Goal: Task Accomplishment & Management: Manage account settings

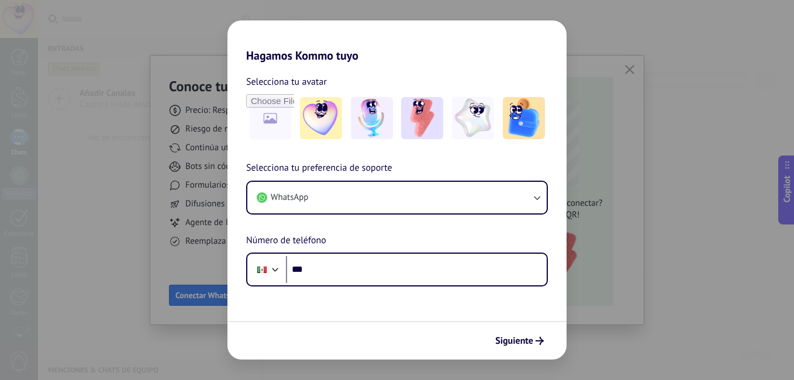
click at [697, 25] on div "Hagamos Kommo tuyo Selecciona tu avatar Selecciona tu preferencia de soporte Wh…" at bounding box center [397, 190] width 794 height 380
click at [113, 239] on div "Hagamos Kommo tuyo Selecciona tu avatar Selecciona tu preferencia de soporte Wh…" at bounding box center [397, 190] width 794 height 380
click at [666, 189] on div "Hagamos Kommo tuyo Selecciona tu avatar Selecciona tu preferencia de soporte Wh…" at bounding box center [397, 190] width 794 height 380
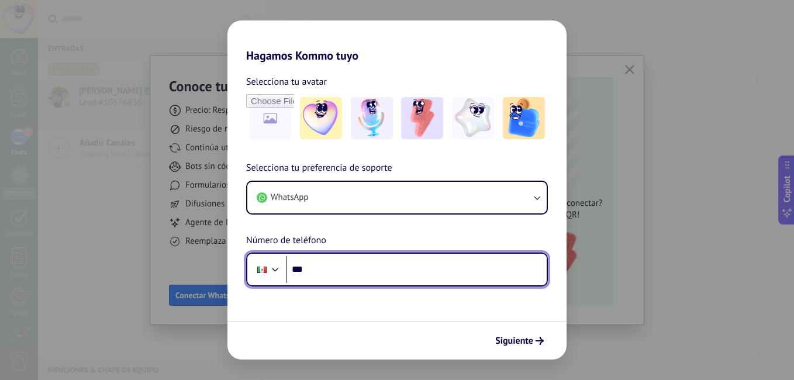
click at [441, 277] on input "***" at bounding box center [416, 269] width 261 height 27
type input "**********"
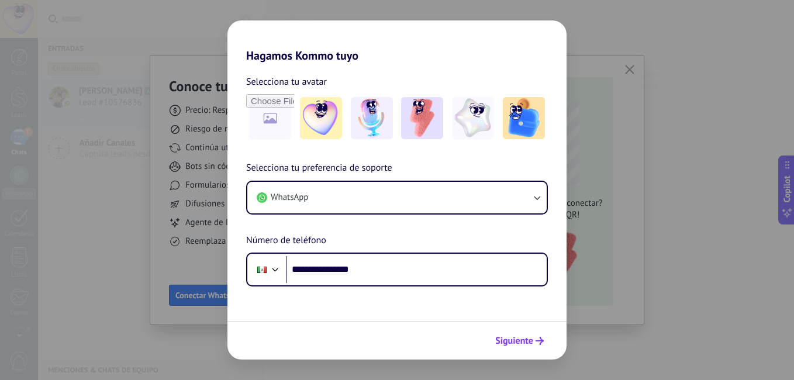
click at [508, 347] on button "Siguiente" at bounding box center [519, 341] width 59 height 20
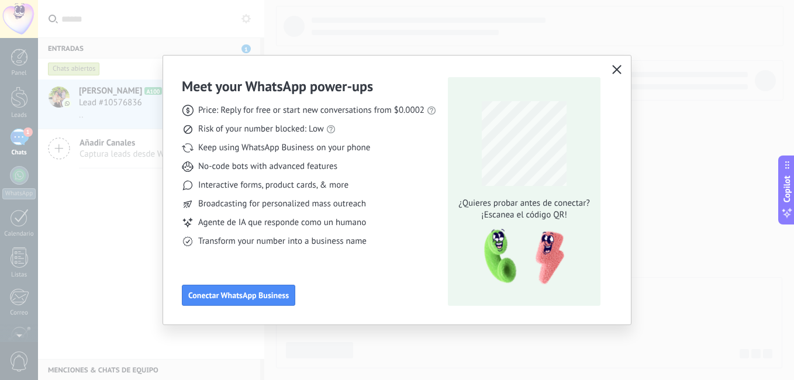
click at [620, 74] on span "button" at bounding box center [616, 70] width 9 height 11
click at [620, 65] on icon "button" at bounding box center [616, 69] width 9 height 9
click at [81, 174] on div "Meet your WhatsApp power‑ups Price: Reply for free or start new conversations f…" at bounding box center [397, 190] width 794 height 380
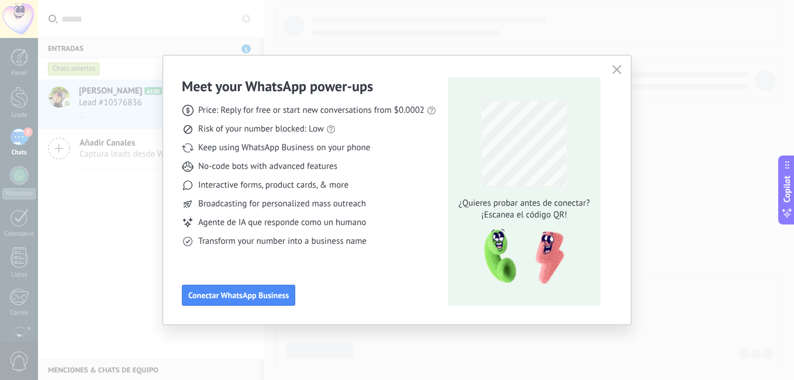
click at [132, 189] on div "Meet your WhatsApp power‑ups Price: Reply for free or start new conversations f…" at bounding box center [397, 190] width 794 height 380
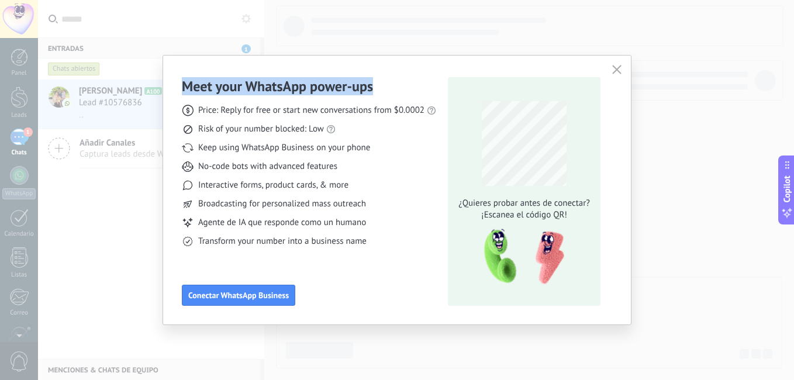
click at [132, 189] on div "Meet your WhatsApp power‑ups Price: Reply for free or start new conversations f…" at bounding box center [397, 190] width 794 height 380
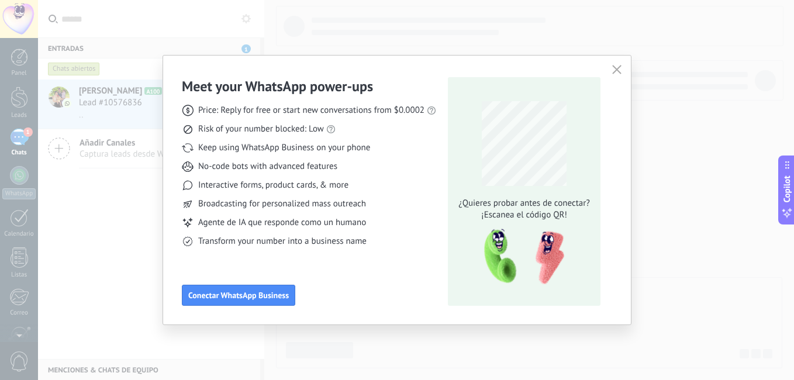
drag, startPoint x: 132, startPoint y: 189, endPoint x: 111, endPoint y: 230, distance: 45.5
click at [111, 230] on div "Meet your WhatsApp power‑ups Price: Reply for free or start new conversations f…" at bounding box center [397, 190] width 794 height 380
click at [246, 304] on button "Conectar WhatsApp Business" at bounding box center [238, 295] width 113 height 21
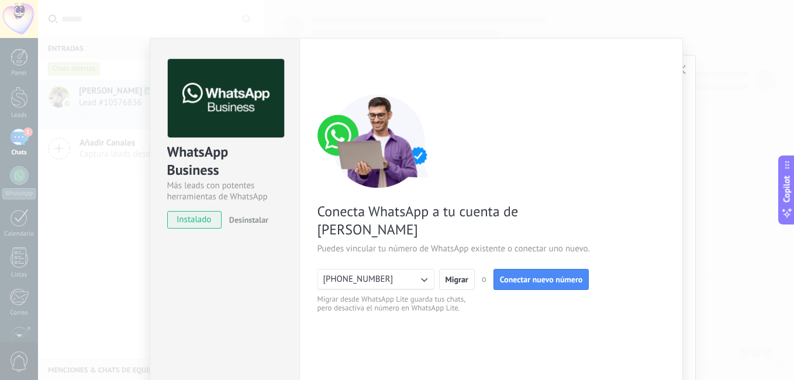
click at [669, 50] on div "Configuraciones Autorizaciones This tab logs the users who have granted integra…" at bounding box center [491, 239] width 384 height 403
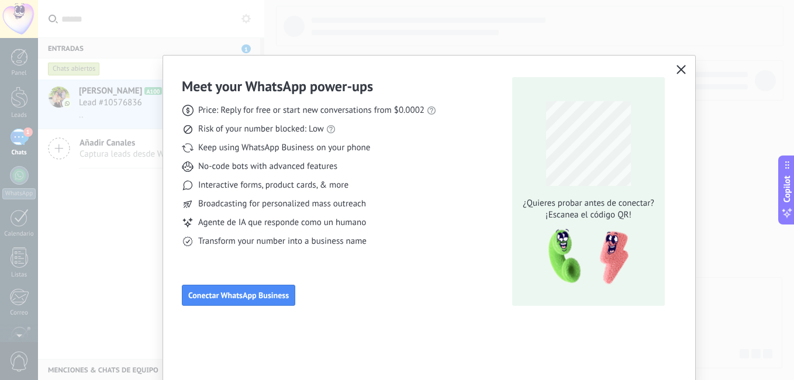
click at [676, 70] on icon "button" at bounding box center [680, 69] width 9 height 9
click at [677, 70] on icon "button" at bounding box center [680, 69] width 9 height 9
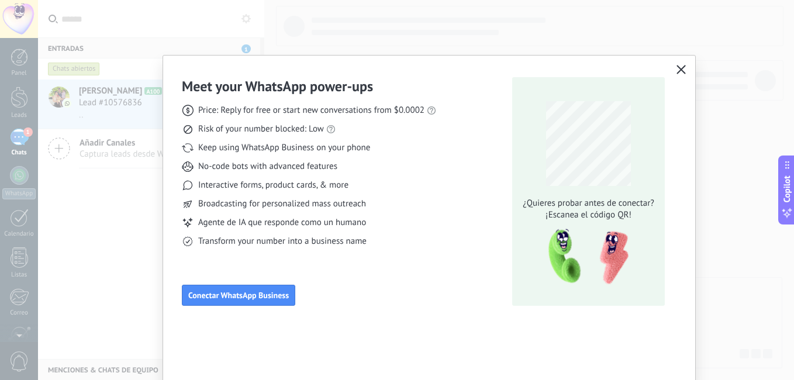
click at [679, 71] on use "button" at bounding box center [681, 69] width 9 height 9
click at [680, 72] on icon "button" at bounding box center [680, 69] width 9 height 9
click at [680, 74] on icon "button" at bounding box center [680, 69] width 9 height 9
click at [681, 75] on span "button" at bounding box center [680, 70] width 9 height 11
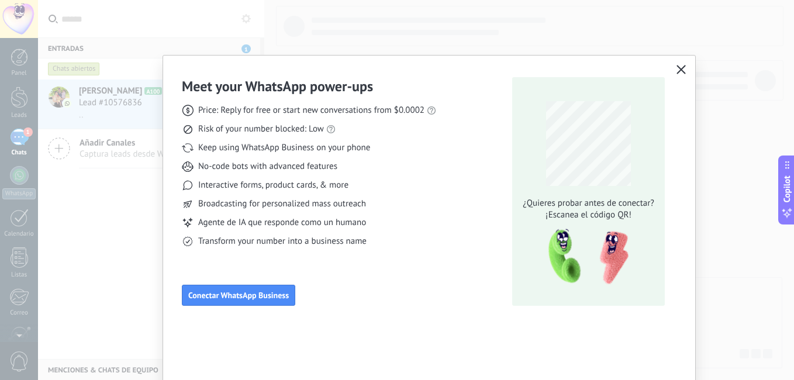
click at [681, 75] on span "button" at bounding box center [680, 70] width 9 height 11
drag, startPoint x: 681, startPoint y: 75, endPoint x: 696, endPoint y: 65, distance: 18.7
click at [681, 75] on span "button" at bounding box center [680, 70] width 9 height 11
click at [696, 65] on div "Meet your WhatsApp power‑ups Price: Reply for free or start new conversations f…" at bounding box center [397, 190] width 794 height 380
click at [699, 65] on div "Meet your WhatsApp power‑ups Price: Reply for free or start new conversations f…" at bounding box center [397, 190] width 794 height 380
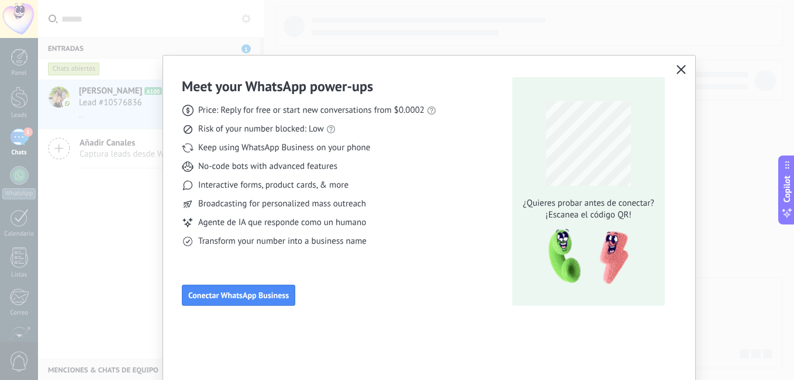
click at [679, 71] on icon "button" at bounding box center [680, 69] width 9 height 9
drag, startPoint x: 679, startPoint y: 71, endPoint x: 689, endPoint y: 67, distance: 10.2
click at [679, 71] on icon "button" at bounding box center [680, 69] width 9 height 9
click at [689, 67] on div "Meet your WhatsApp power‑ups Price: Reply for free or start new conversations f…" at bounding box center [429, 190] width 532 height 269
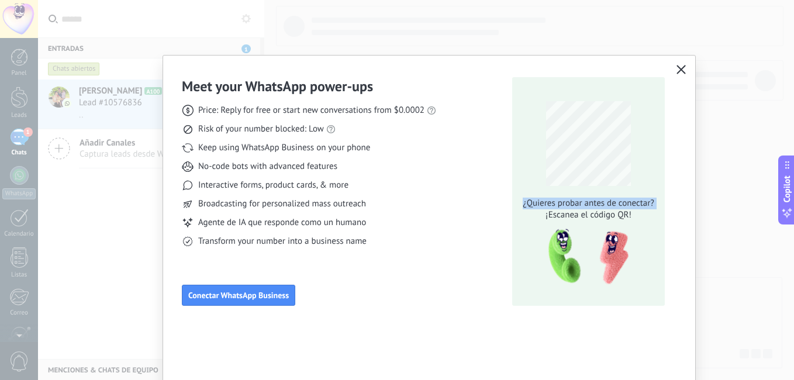
click at [689, 67] on div "Meet your WhatsApp power‑ups Price: Reply for free or start new conversations f…" at bounding box center [429, 190] width 532 height 269
drag, startPoint x: 689, startPoint y: 67, endPoint x: 728, endPoint y: 134, distance: 77.3
click at [728, 134] on div "Meet your WhatsApp power‑ups Price: Reply for free or start new conversations f…" at bounding box center [397, 190] width 794 height 380
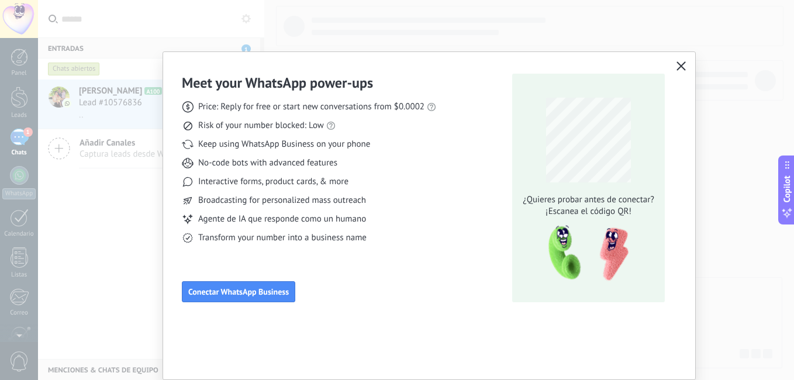
click at [670, 70] on div "Meet your WhatsApp power‑ups Price: Reply for free or start new conversations f…" at bounding box center [429, 186] width 532 height 269
drag, startPoint x: 671, startPoint y: 69, endPoint x: 682, endPoint y: 61, distance: 13.8
click at [682, 61] on button "button" at bounding box center [681, 66] width 15 height 16
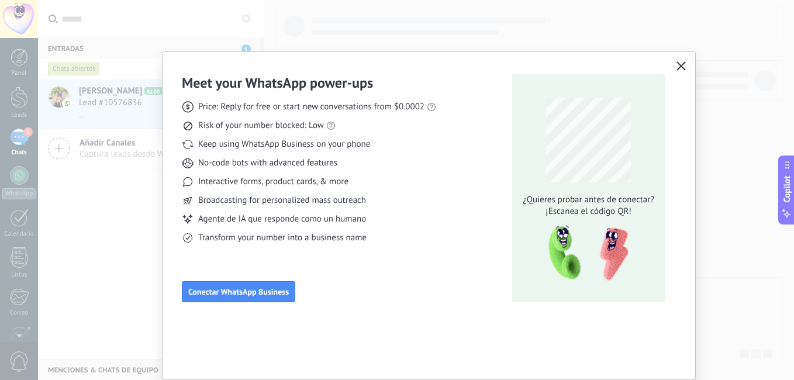
click at [682, 61] on button "button" at bounding box center [681, 66] width 15 height 16
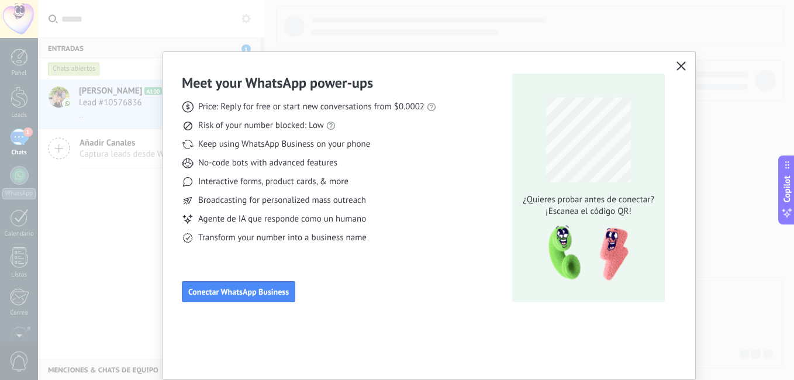
click at [682, 61] on button "button" at bounding box center [681, 66] width 15 height 16
click at [683, 62] on button "button" at bounding box center [681, 66] width 15 height 16
click at [695, 103] on div "Meet your WhatsApp power‑ups Price: Reply for free or start new conversations f…" at bounding box center [397, 190] width 794 height 380
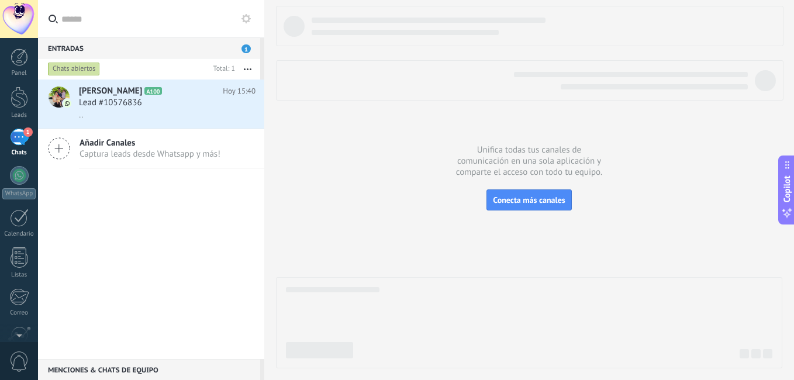
click at [11, 18] on div at bounding box center [19, 19] width 38 height 38
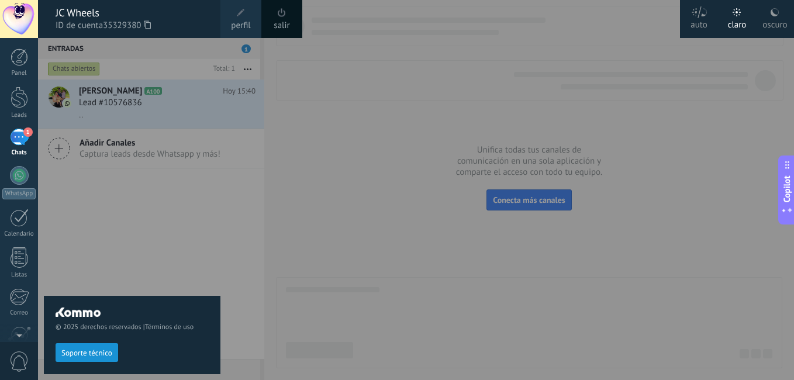
click at [235, 15] on span at bounding box center [240, 12] width 13 height 13
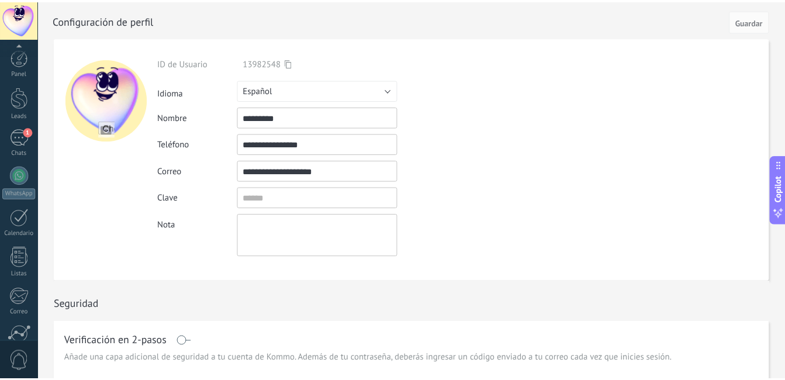
scroll to position [106, 0]
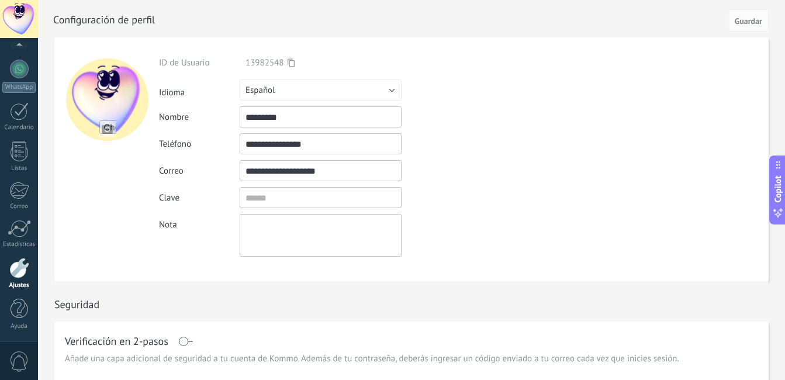
click at [106, 129] on input "file" at bounding box center [107, 128] width 16 height 16
type input "**********"
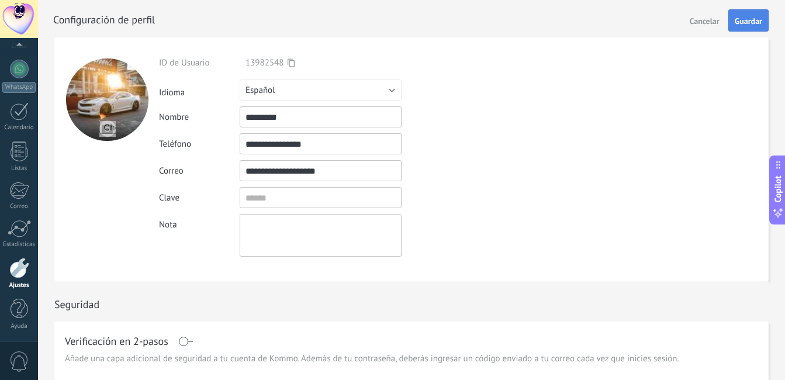
click at [733, 18] on button "Guardar" at bounding box center [748, 20] width 40 height 22
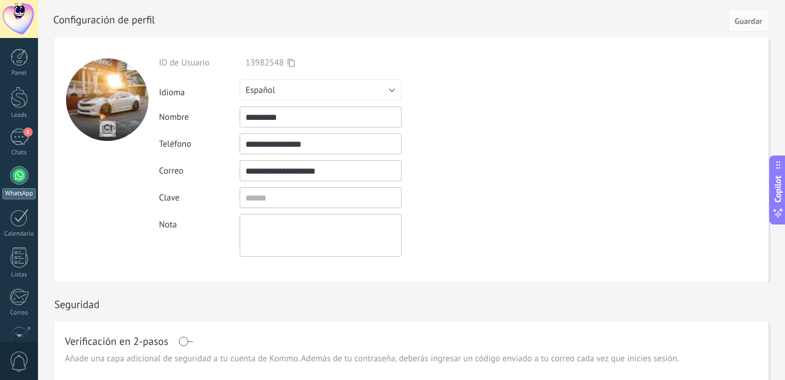
click at [15, 180] on div at bounding box center [19, 175] width 19 height 19
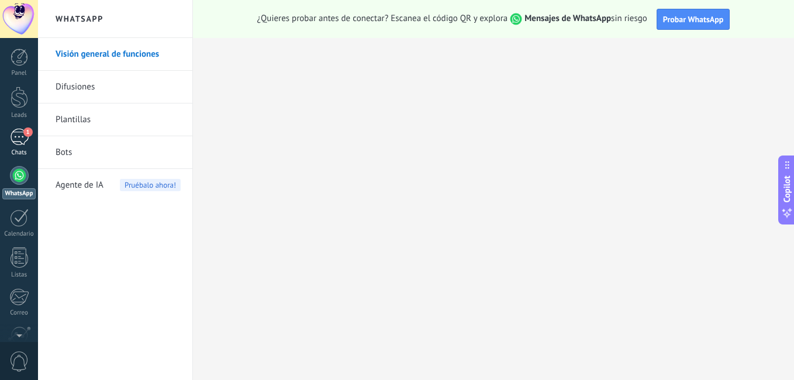
click at [19, 140] on div "1" at bounding box center [19, 137] width 19 height 17
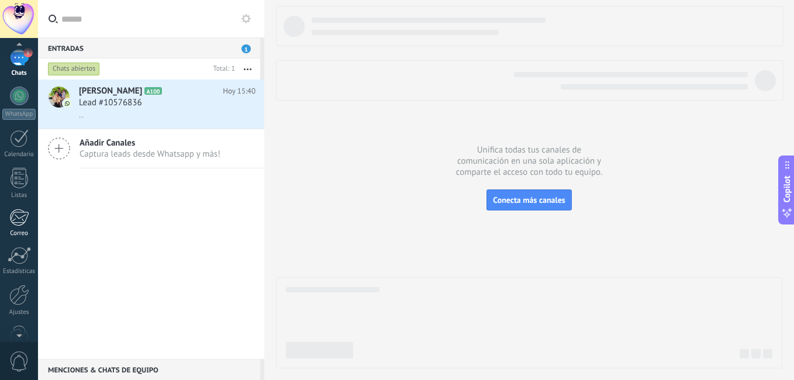
scroll to position [106, 0]
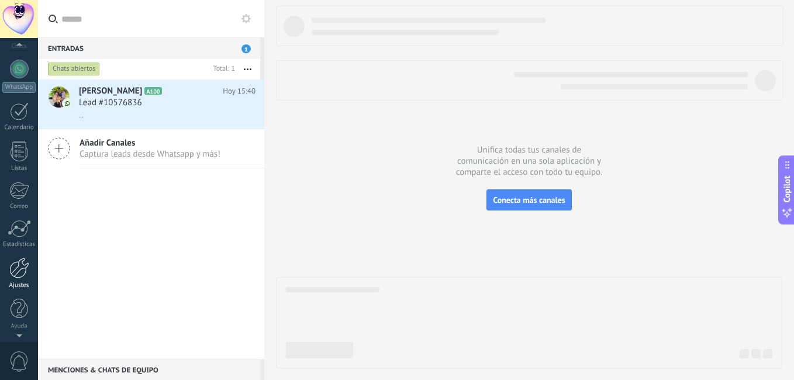
click at [16, 268] on div at bounding box center [19, 268] width 20 height 20
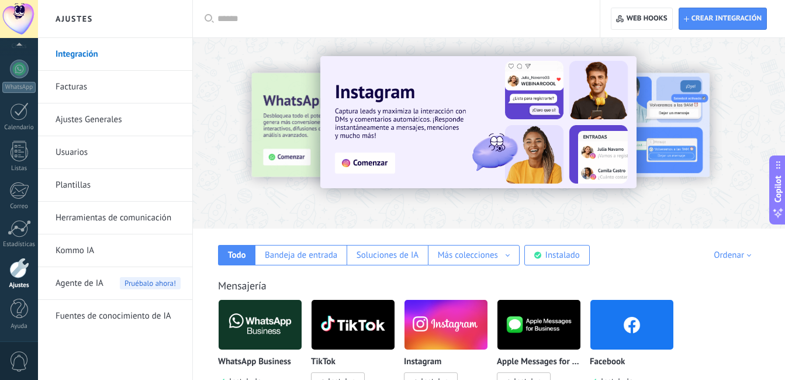
click at [665, 320] on img at bounding box center [631, 324] width 83 height 57
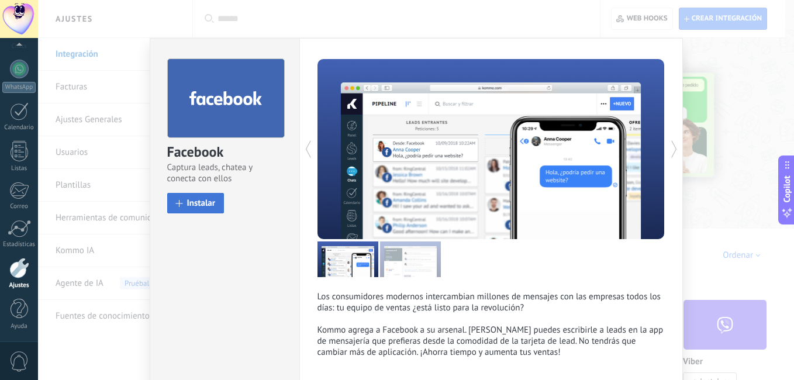
click at [205, 207] on span "Instalar" at bounding box center [201, 203] width 29 height 9
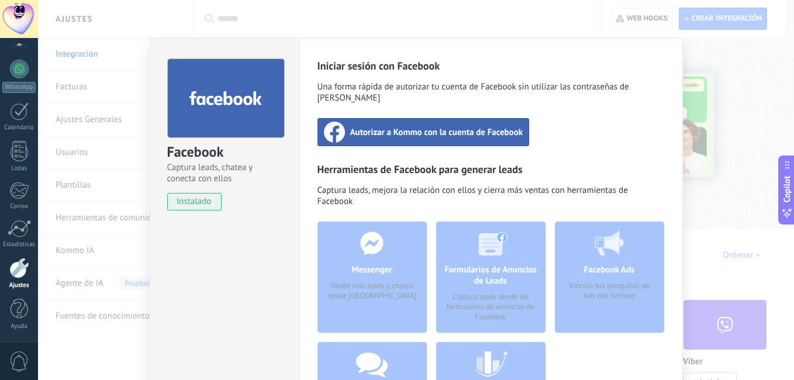
click at [386, 118] on div "Autorizar a Kommo con la cuenta de Facebook" at bounding box center [423, 132] width 212 height 28
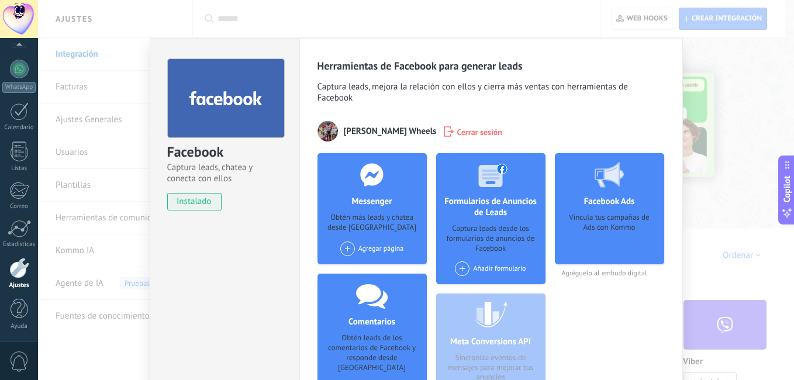
click at [351, 248] on span at bounding box center [347, 248] width 15 height 15
click at [362, 270] on div "Jc Wheels Shop" at bounding box center [378, 271] width 78 height 26
click at [623, 317] on div "Facebook Ads Vincula tus campañas de Ads con Kommo Agréguelo al embudo digital" at bounding box center [609, 283] width 109 height 261
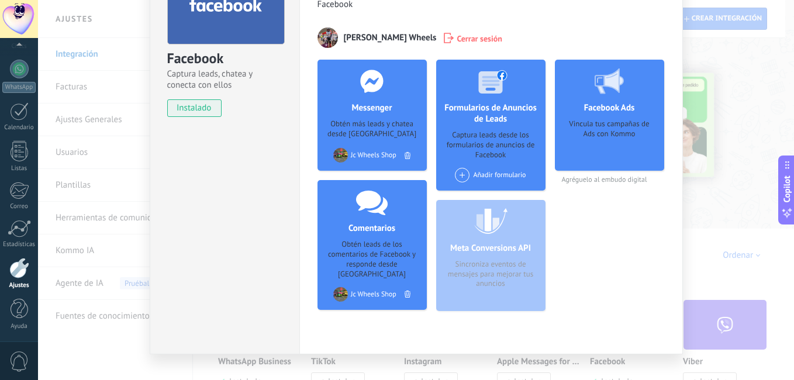
scroll to position [112, 0]
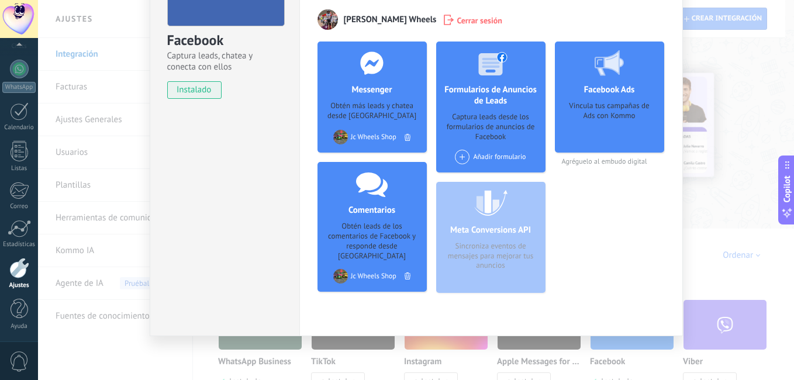
click at [616, 216] on div "Facebook Ads Vincula tus campañas de Ads con Kommo Agréguelo al embudo digital" at bounding box center [609, 172] width 109 height 261
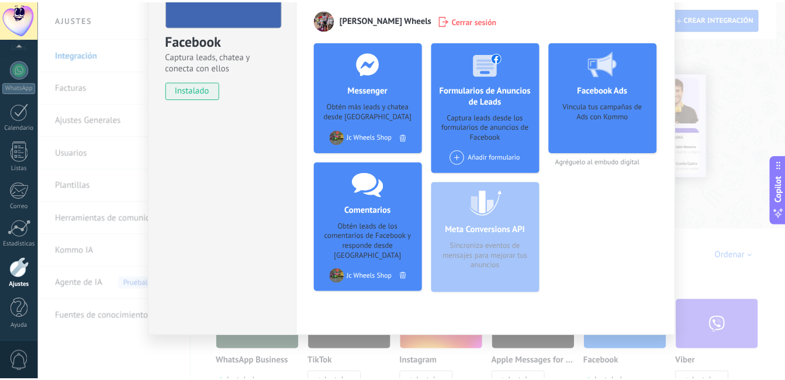
scroll to position [0, 0]
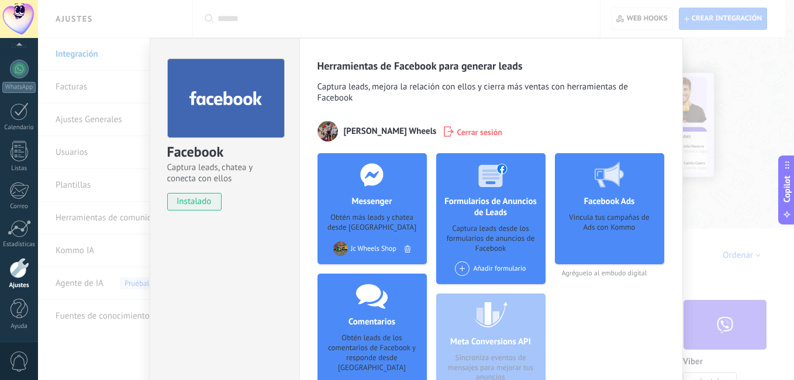
drag, startPoint x: 734, startPoint y: 164, endPoint x: 727, endPoint y: 167, distance: 7.8
click at [729, 167] on div "Facebook Captura leads, chatea y conecta con ellos instalado Desinstalar Herram…" at bounding box center [416, 190] width 756 height 380
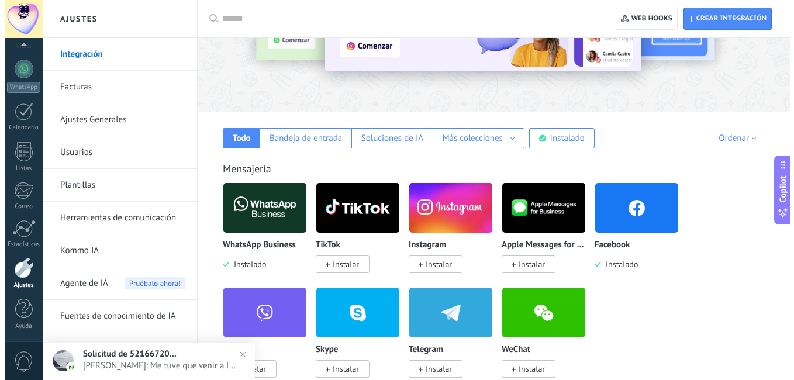
scroll to position [175, 0]
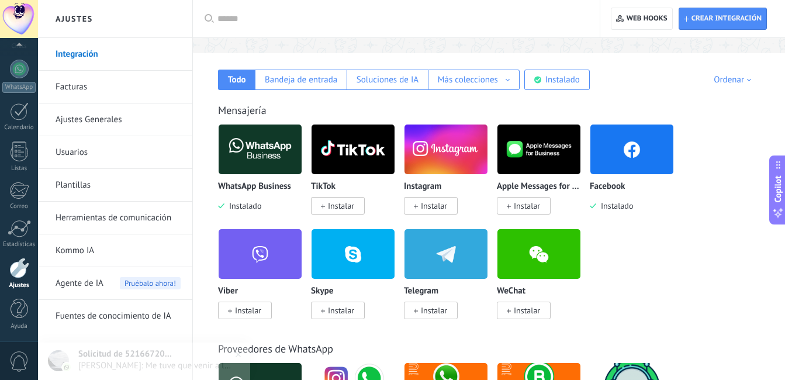
click at [423, 204] on span "Instalar" at bounding box center [434, 206] width 26 height 11
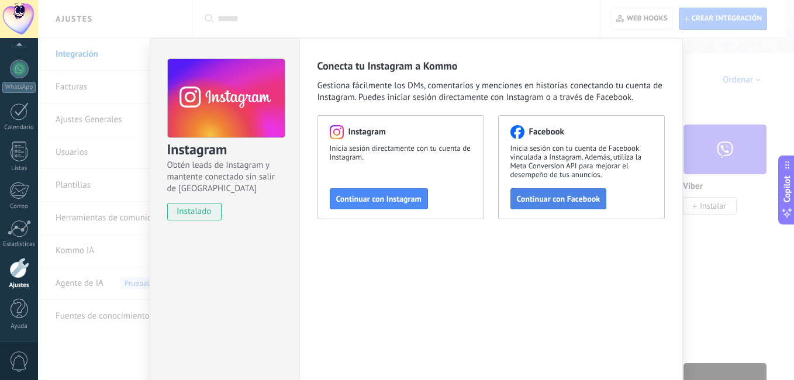
click at [560, 200] on span "Continuar con Facebook" at bounding box center [559, 199] width 84 height 8
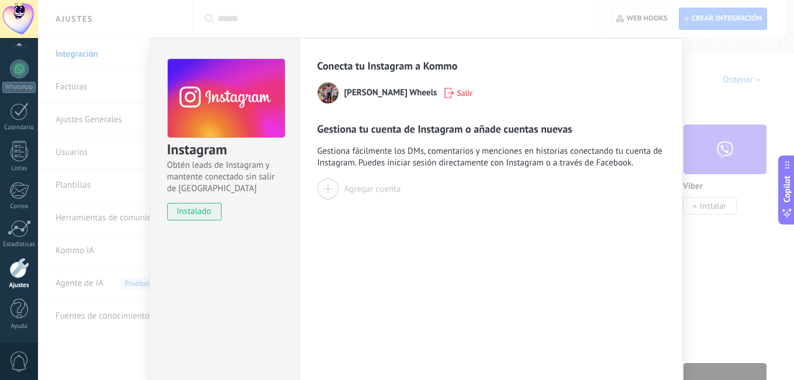
click at [341, 187] on button "Agregar cuenta" at bounding box center [359, 188] width 84 height 21
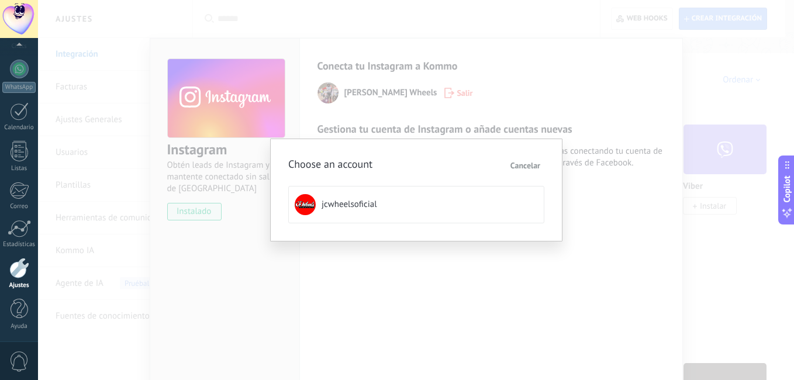
click at [348, 200] on button "jcwheelsoficial" at bounding box center [416, 204] width 256 height 37
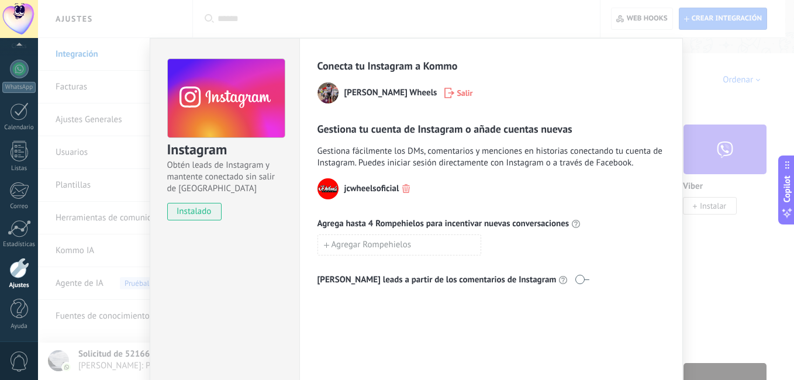
scroll to position [50, 0]
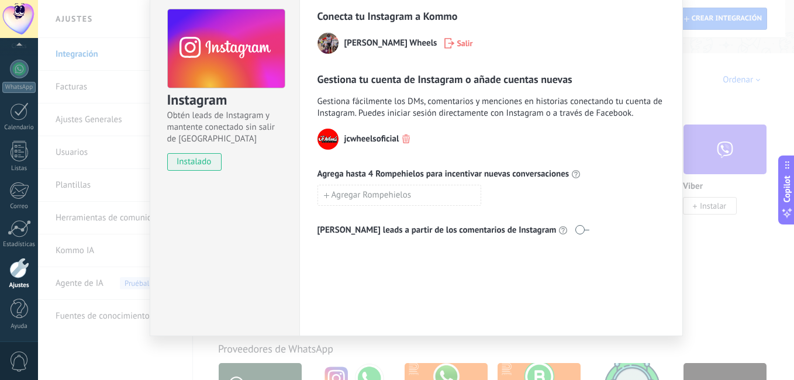
click at [723, 275] on div "Instagram Obtén leads de Instagram y mantente conectado sin salir de Kommo inst…" at bounding box center [416, 190] width 756 height 380
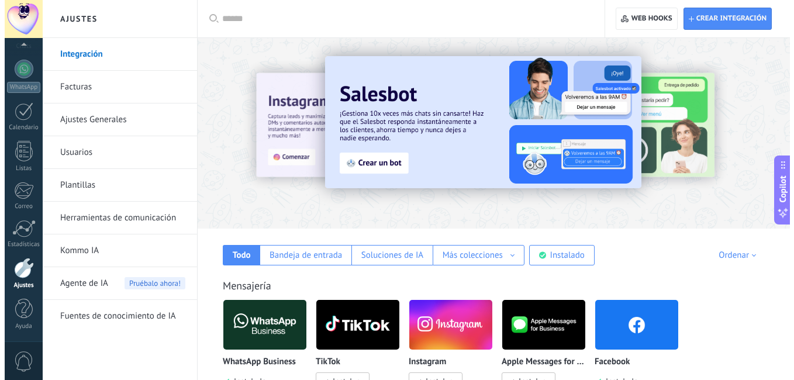
scroll to position [234, 0]
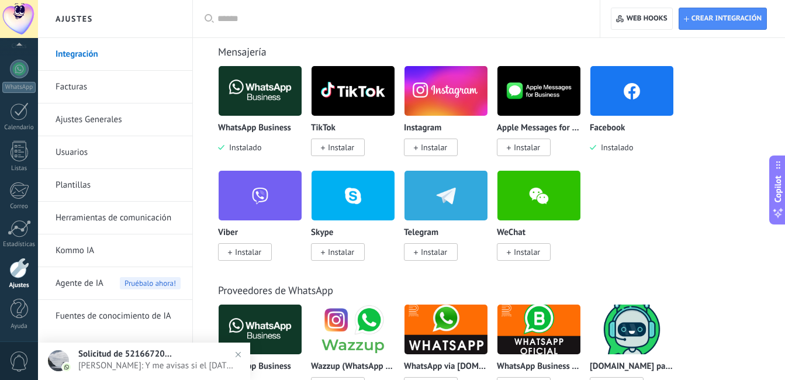
click at [431, 149] on span "Instalar" at bounding box center [434, 147] width 26 height 11
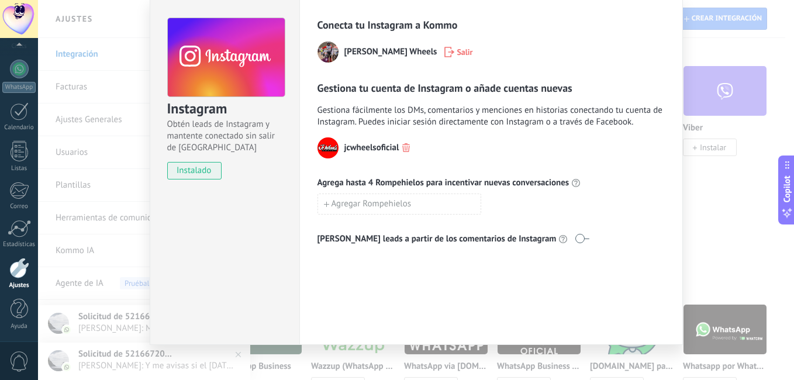
scroll to position [50, 0]
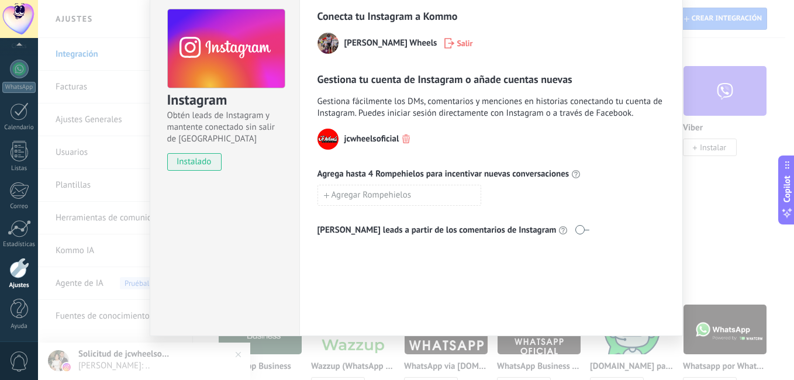
click at [727, 230] on div "Instagram Obtén leads de Instagram y mantente conectado sin salir de Kommo inst…" at bounding box center [416, 190] width 756 height 380
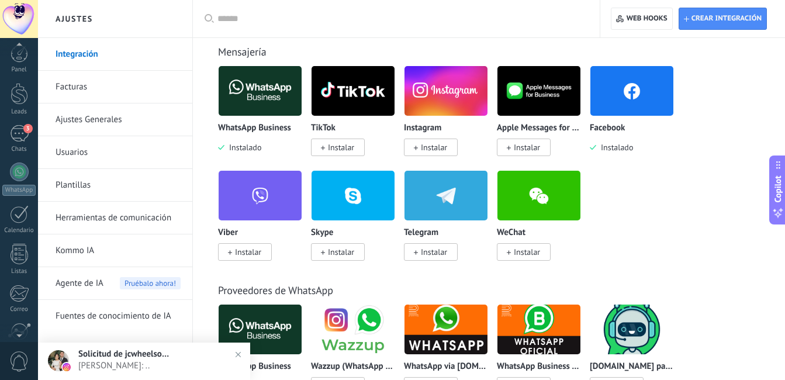
scroll to position [0, 0]
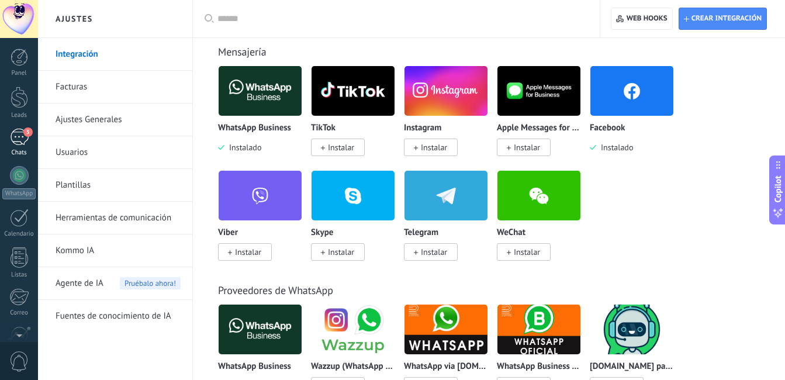
click at [18, 140] on div "3" at bounding box center [19, 137] width 19 height 17
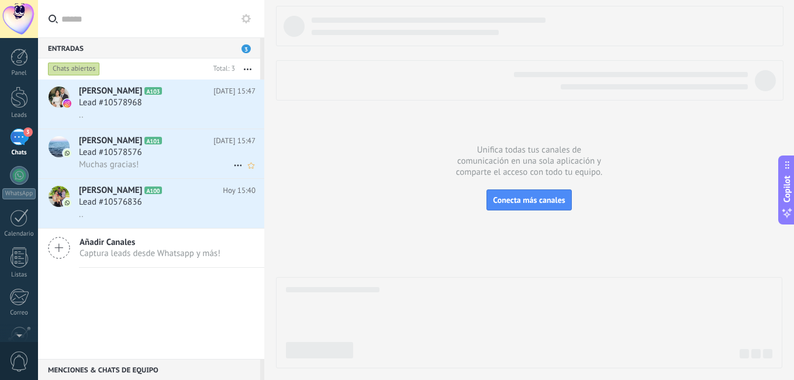
click at [196, 158] on div "Lead #10578576" at bounding box center [167, 153] width 177 height 12
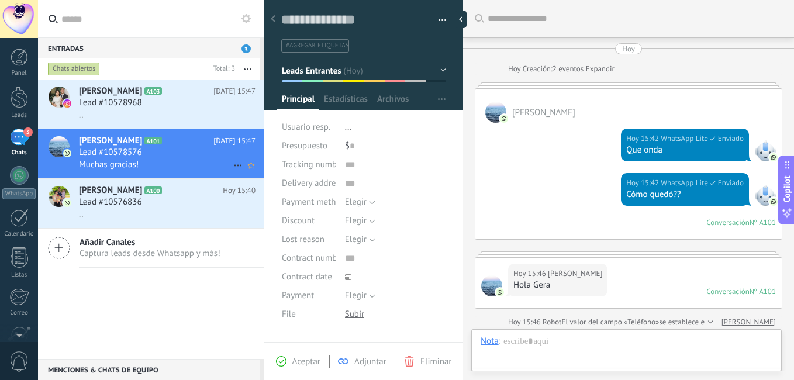
scroll to position [397, 0]
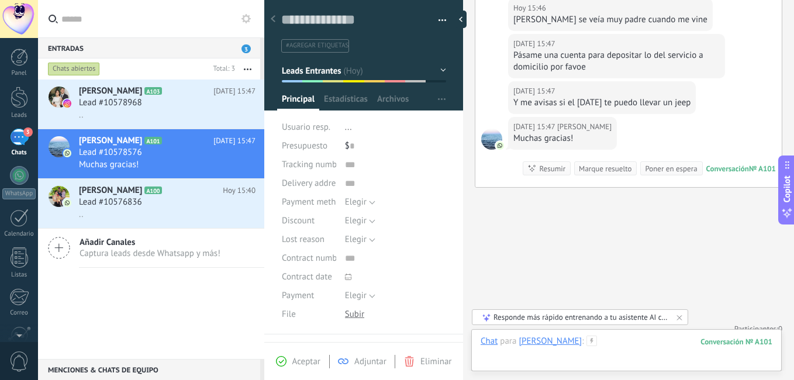
click at [514, 355] on div at bounding box center [627, 353] width 292 height 35
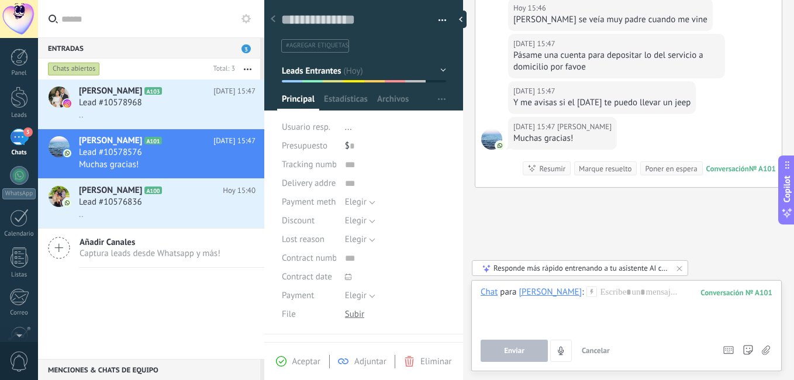
click at [514, 355] on span "Enviar" at bounding box center [514, 351] width 20 height 8
click at [151, 107] on div "Lead #10578968" at bounding box center [167, 103] width 177 height 12
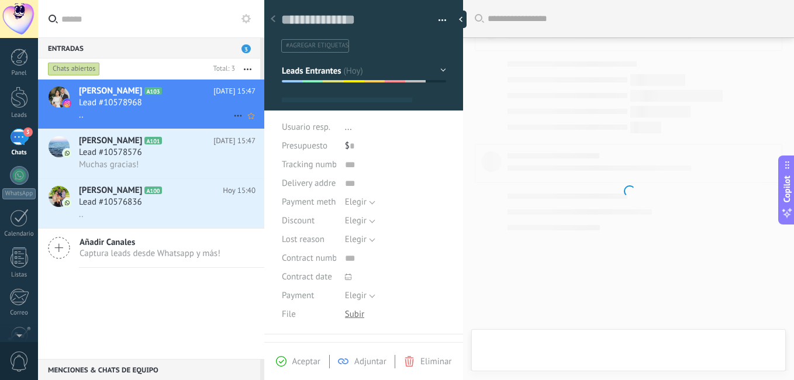
type textarea "**********"
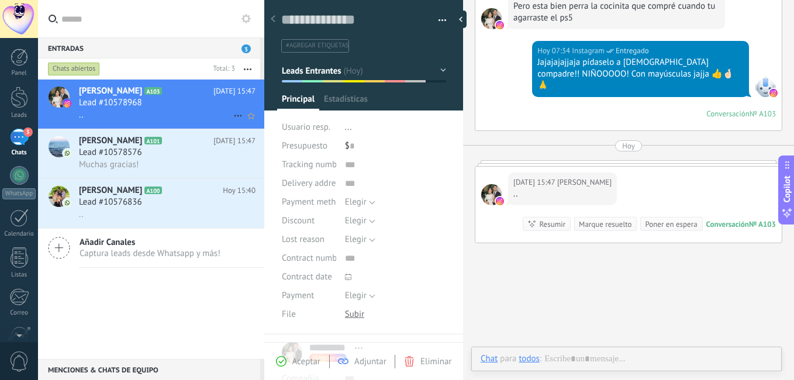
scroll to position [18, 0]
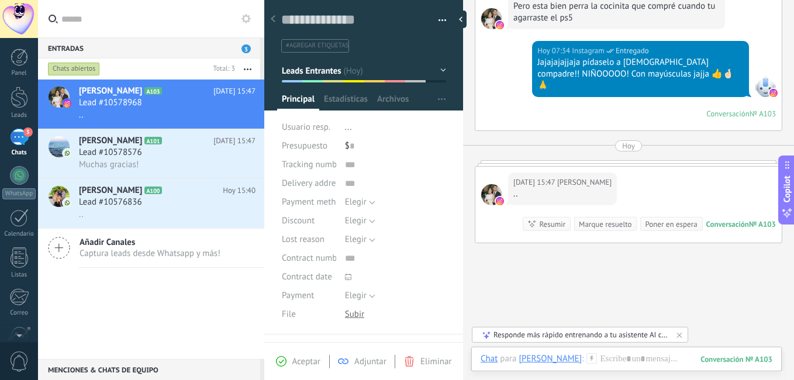
click at [605, 175] on div "[DATE] 15:47 [PERSON_NAME] .. Conversación № A103 Conversación № A103 Resumir R…" at bounding box center [628, 205] width 306 height 76
click at [588, 361] on div at bounding box center [627, 370] width 292 height 35
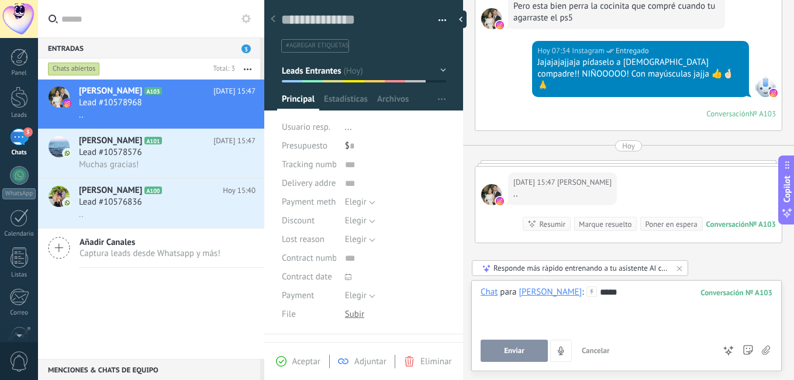
click at [518, 345] on button "Enviar" at bounding box center [514, 351] width 67 height 22
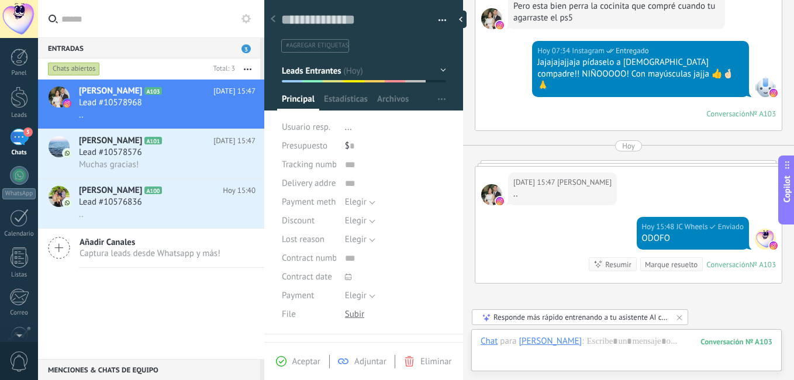
scroll to position [341, 0]
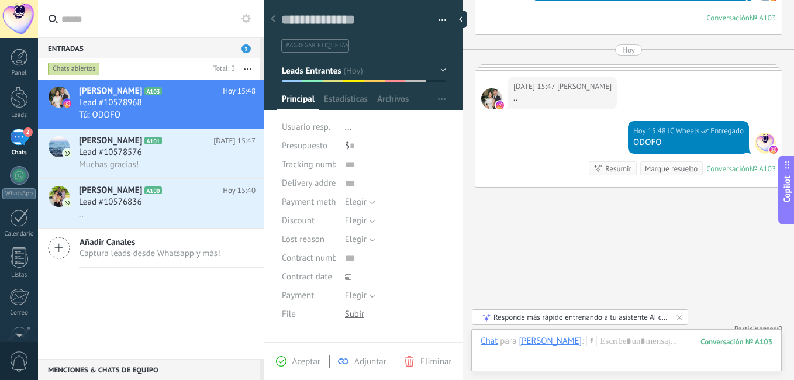
click at [433, 72] on button "Leads Entrantes" at bounding box center [364, 70] width 164 height 21
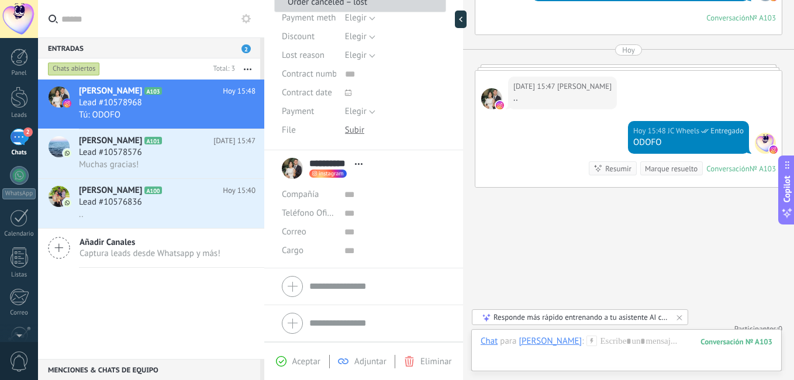
scroll to position [0, 0]
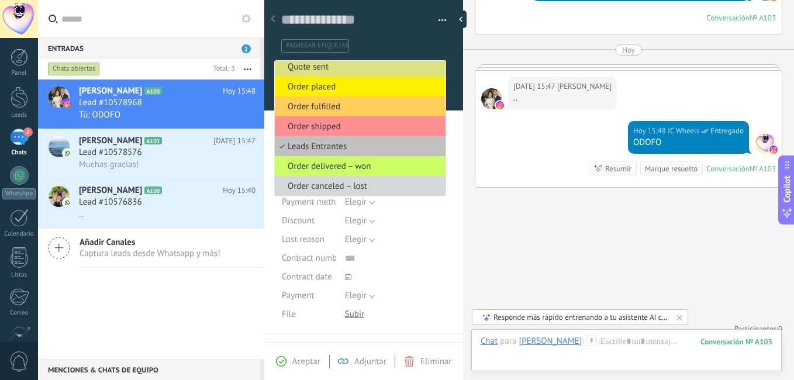
click at [506, 239] on div "Buscar Carga más [DATE] [DATE] Creación: 2 eventos Expandir [DATE] 17:56 [PERSO…" at bounding box center [628, 25] width 331 height 733
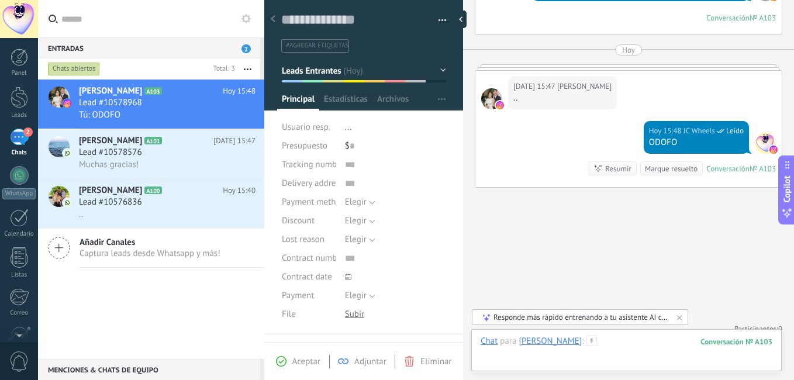
click at [617, 345] on div at bounding box center [627, 353] width 292 height 35
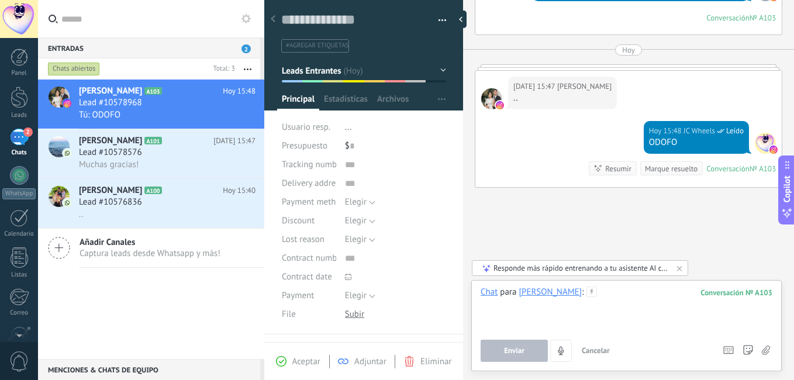
paste div
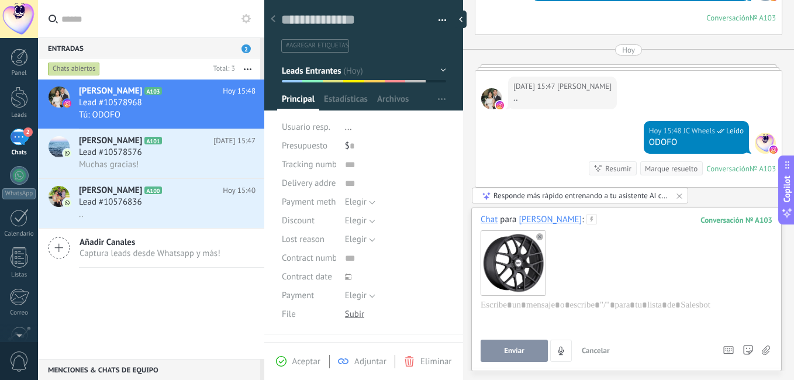
click at [509, 344] on button "Enviar" at bounding box center [514, 351] width 67 height 22
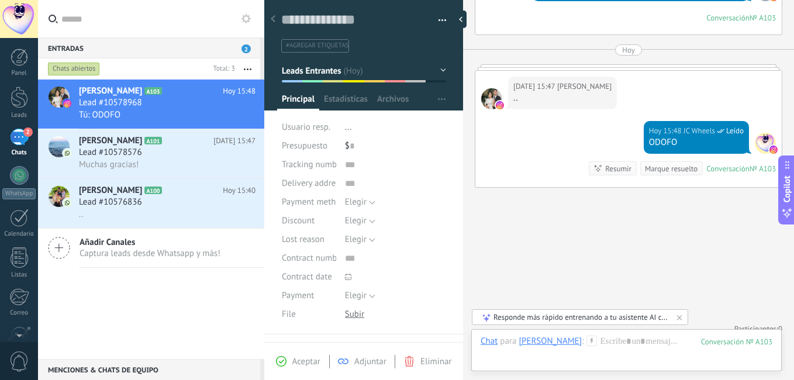
scroll to position [438, 0]
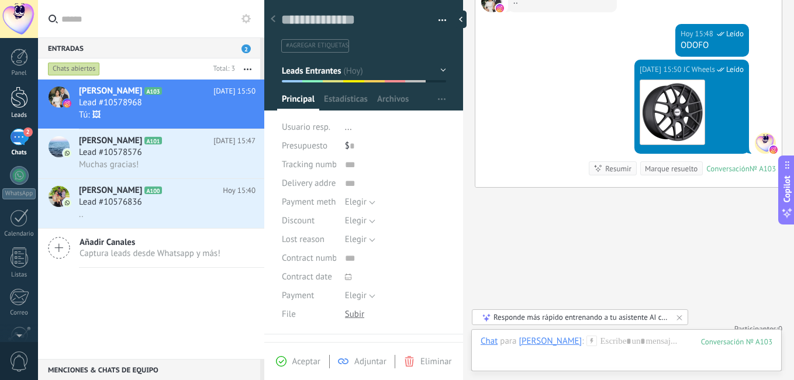
click at [21, 112] on div "Leads" at bounding box center [19, 116] width 34 height 8
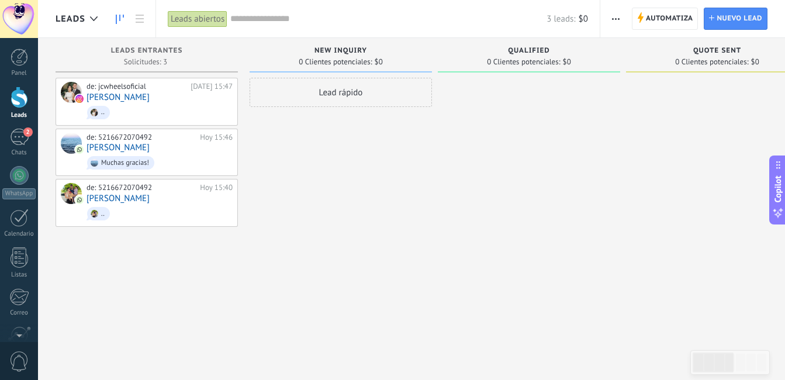
click at [610, 24] on button "button" at bounding box center [615, 19] width 17 height 22
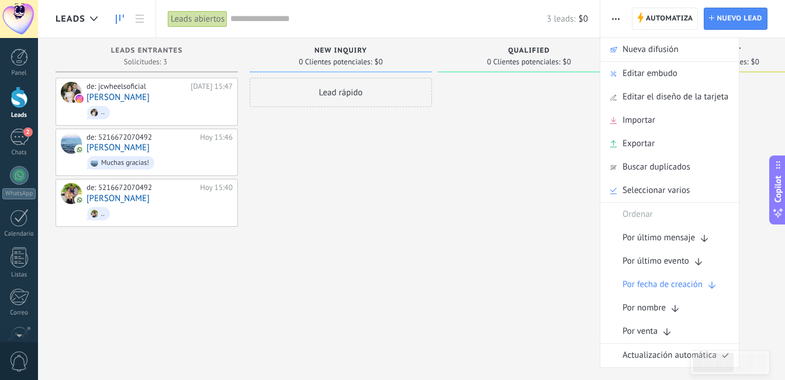
click at [664, 75] on span "Editar embudo" at bounding box center [650, 73] width 55 height 23
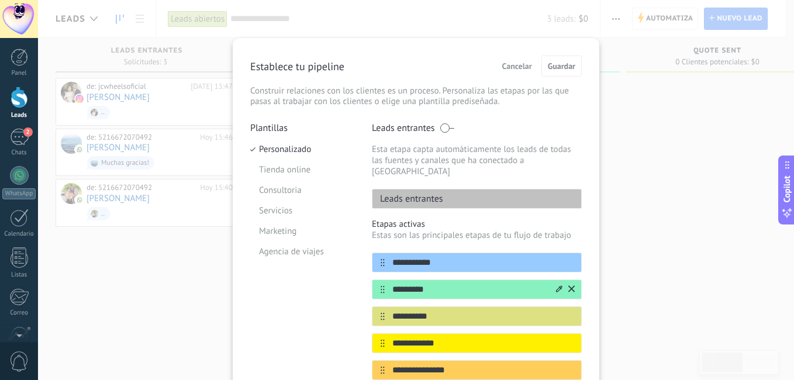
click at [568, 285] on icon at bounding box center [571, 288] width 6 height 7
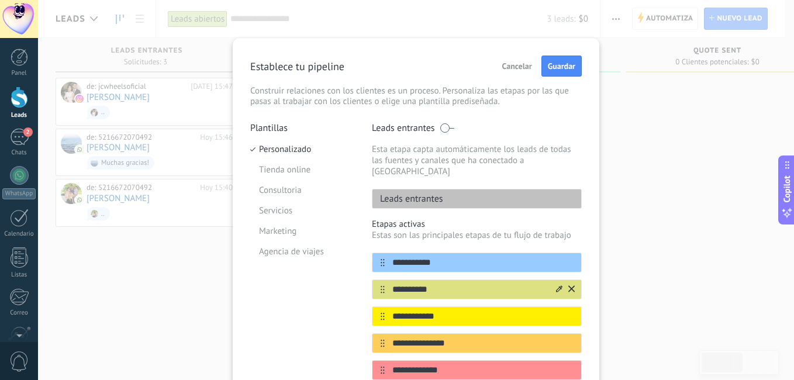
click at [568, 285] on icon at bounding box center [571, 288] width 6 height 7
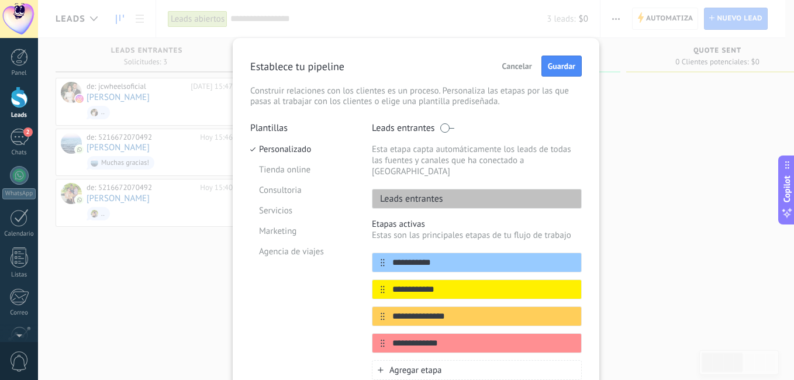
click at [0, 0] on icon at bounding box center [0, 0] width 0 height 0
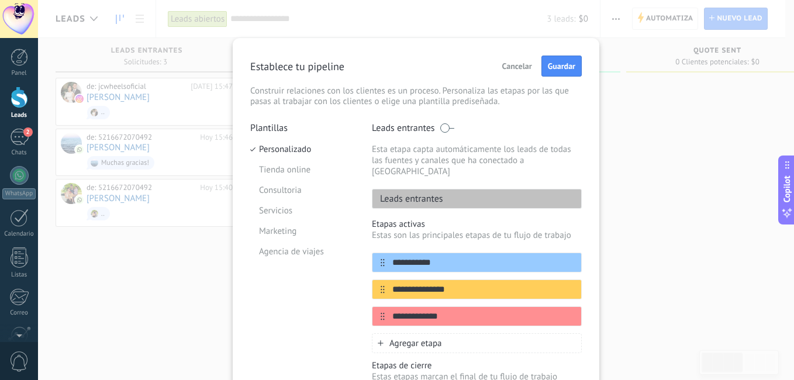
click at [0, 0] on icon at bounding box center [0, 0] width 0 height 0
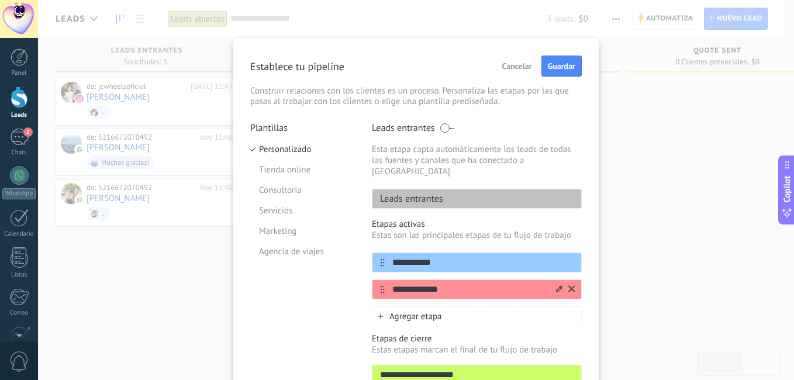
click at [568, 280] on div at bounding box center [564, 289] width 20 height 19
click at [517, 64] on span "Cancelar" at bounding box center [517, 66] width 30 height 8
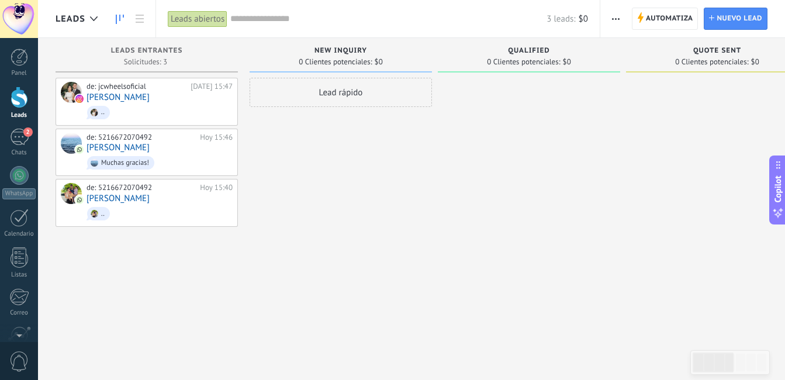
drag, startPoint x: 172, startPoint y: 106, endPoint x: 336, endPoint y: 115, distance: 163.9
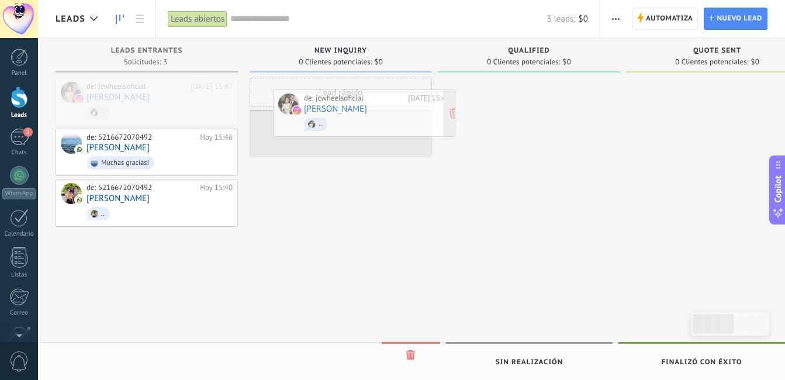
drag, startPoint x: 156, startPoint y: 105, endPoint x: 374, endPoint y: 116, distance: 217.8
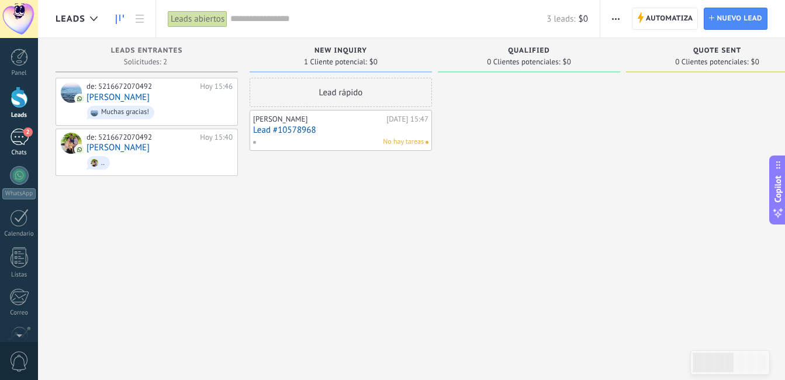
click at [16, 136] on div "2" at bounding box center [19, 137] width 19 height 17
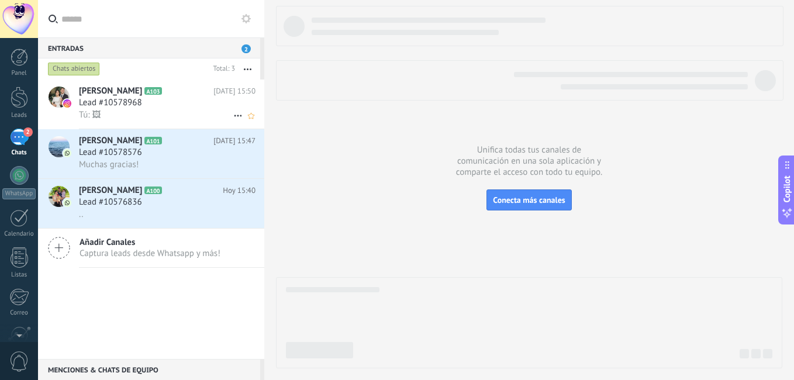
click at [140, 102] on span "Lead #10578968" at bounding box center [110, 103] width 63 height 12
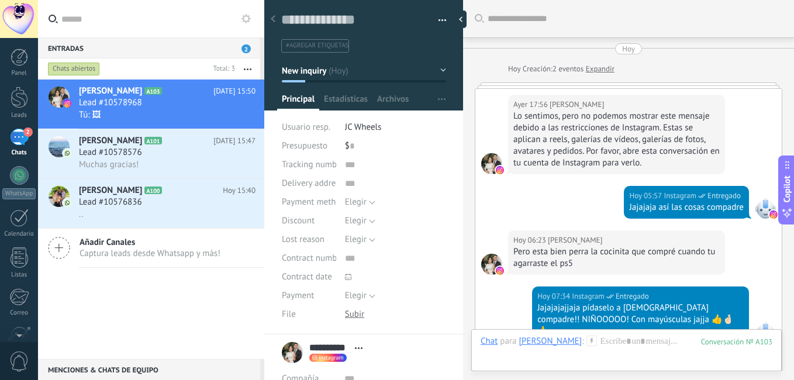
scroll to position [532, 0]
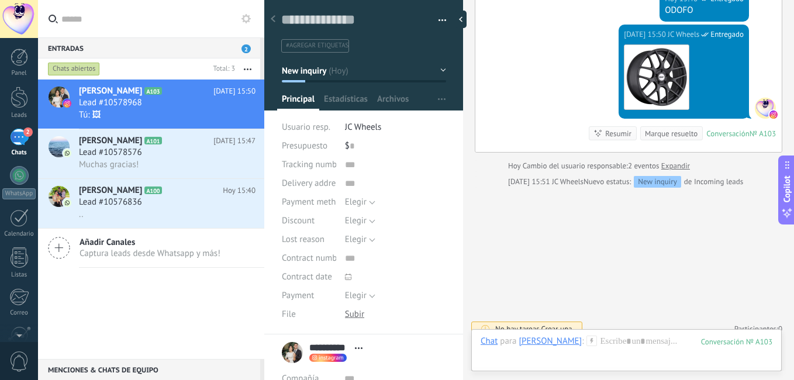
click at [353, 74] on button "New inquiry" at bounding box center [364, 70] width 164 height 21
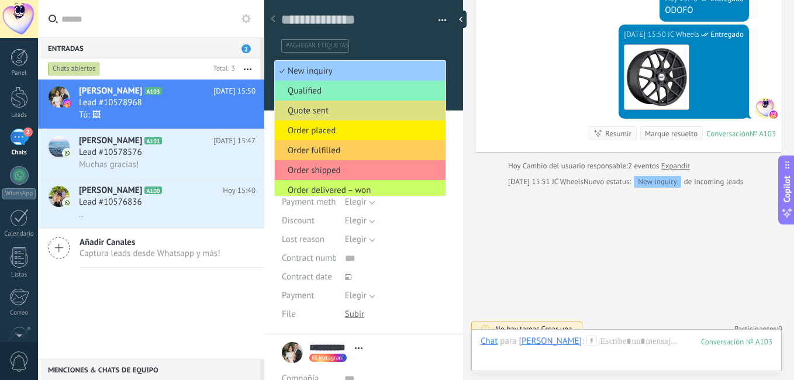
click at [347, 89] on span "Qualified" at bounding box center [358, 90] width 167 height 11
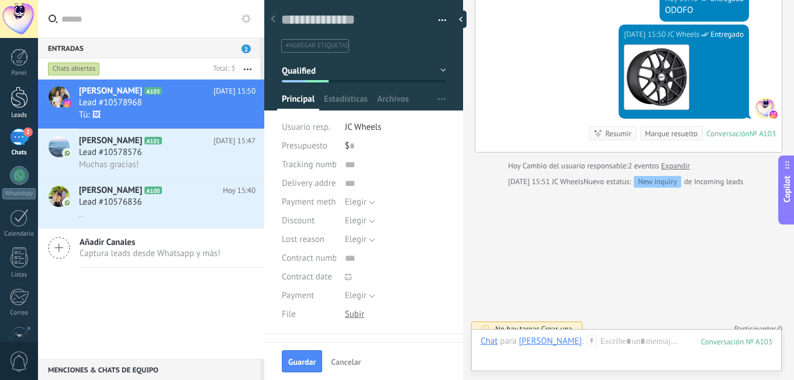
click at [18, 102] on div at bounding box center [20, 98] width 18 height 22
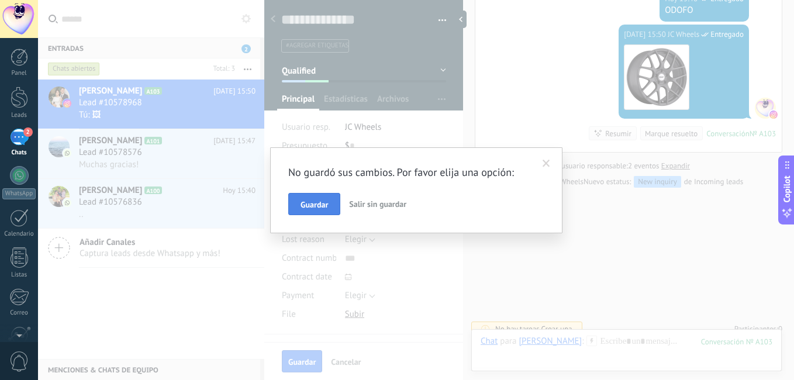
click at [315, 206] on span "Guardar" at bounding box center [314, 205] width 27 height 8
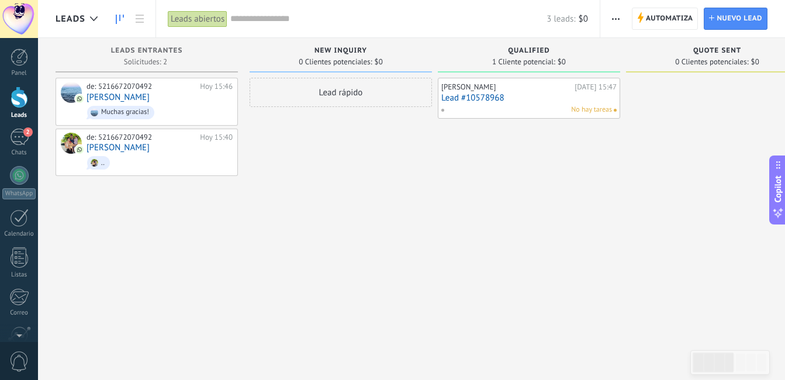
click at [618, 10] on span "button" at bounding box center [616, 19] width 8 height 22
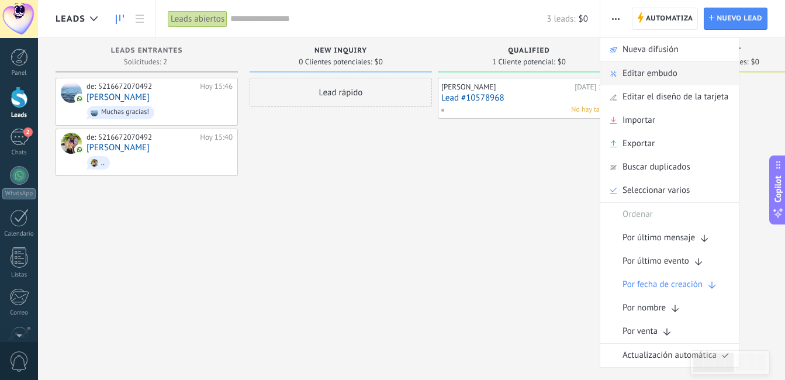
click at [635, 74] on span "Editar embudo" at bounding box center [650, 73] width 55 height 23
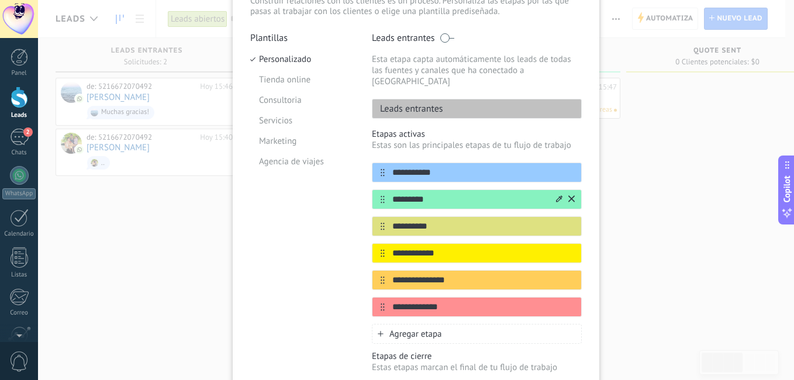
scroll to position [191, 0]
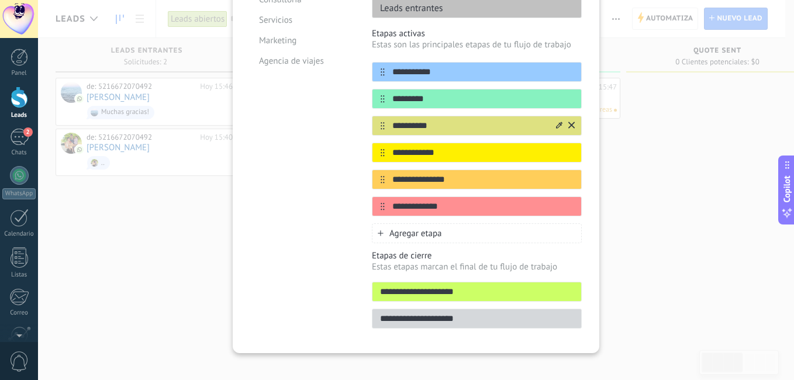
click at [0, 0] on icon at bounding box center [0, 0] width 0 height 0
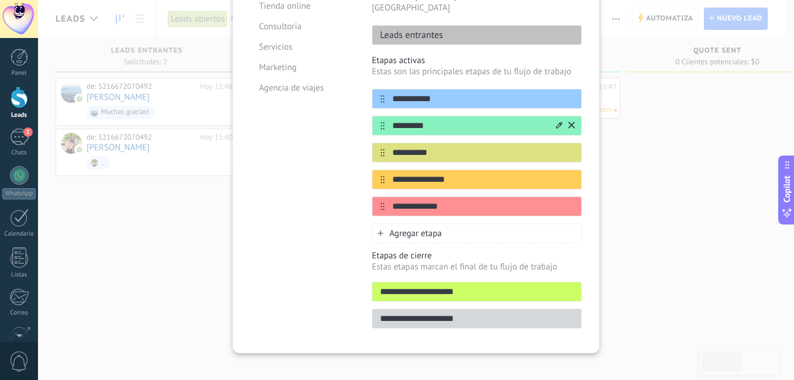
click at [0, 0] on icon at bounding box center [0, 0] width 0 height 0
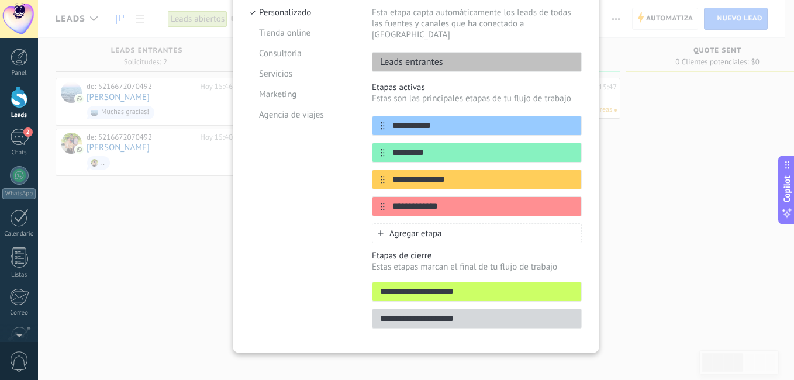
drag, startPoint x: 569, startPoint y: 165, endPoint x: 544, endPoint y: 184, distance: 30.5
click at [544, 184] on div "**********" at bounding box center [477, 166] width 210 height 101
click at [0, 0] on icon at bounding box center [0, 0] width 0 height 0
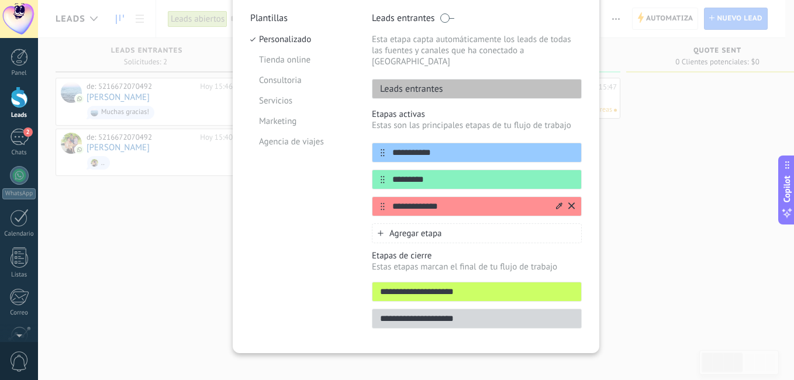
click at [568, 202] on icon at bounding box center [571, 205] width 6 height 6
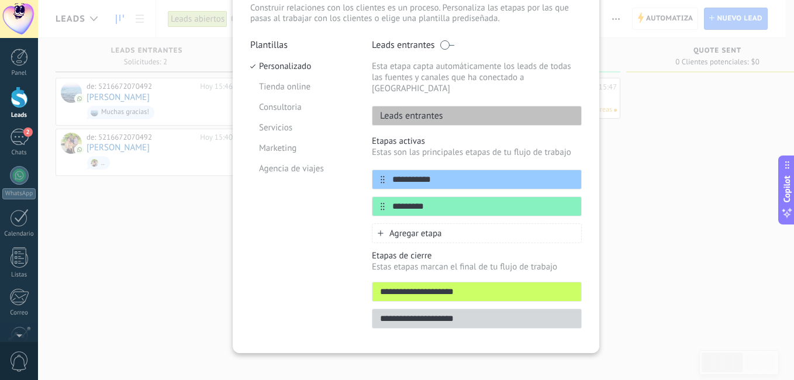
scroll to position [0, 0]
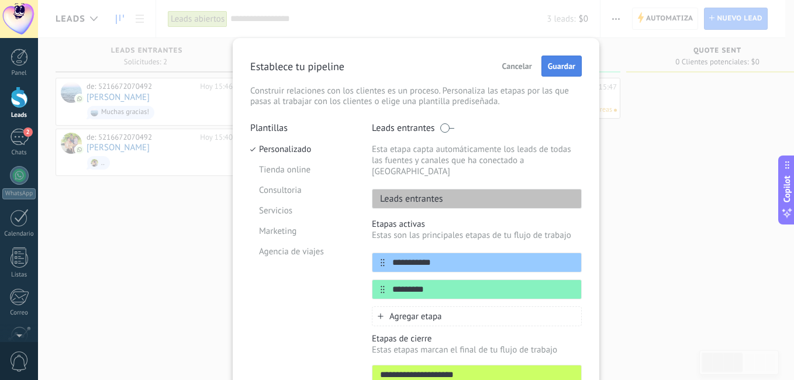
click at [563, 68] on span "Guardar" at bounding box center [561, 66] width 27 height 8
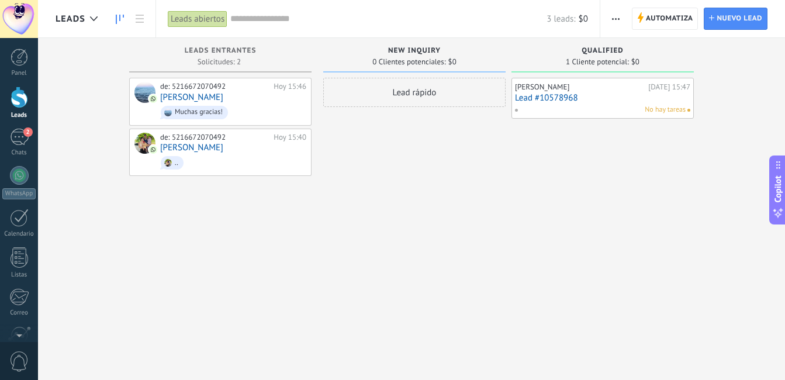
click at [20, 109] on link "Leads" at bounding box center [19, 103] width 38 height 33
click at [614, 16] on span "button" at bounding box center [616, 19] width 8 height 22
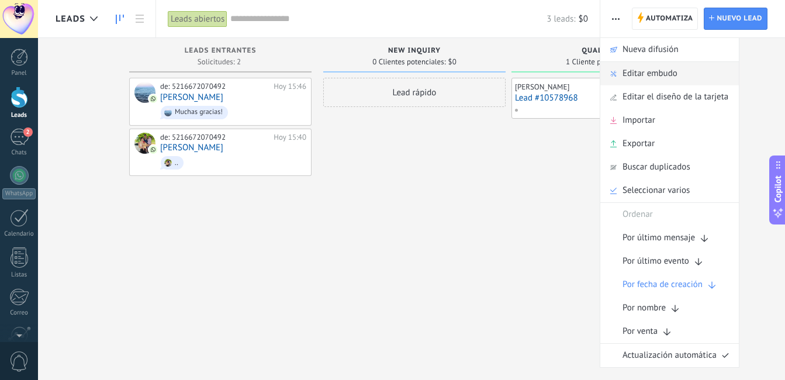
click at [636, 72] on span "Editar embudo" at bounding box center [650, 73] width 55 height 23
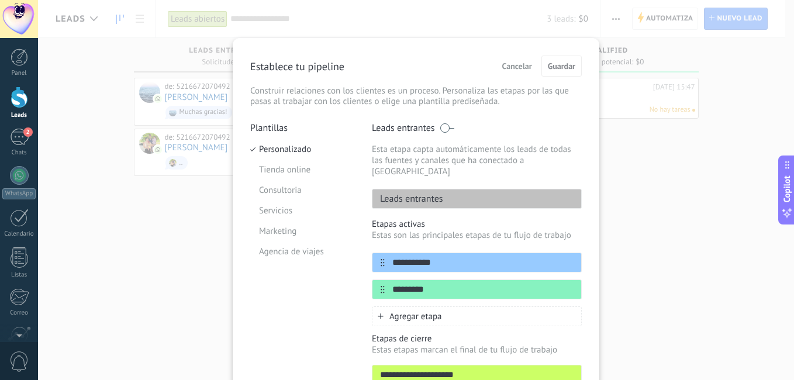
click at [506, 64] on span "Cancelar" at bounding box center [517, 66] width 30 height 8
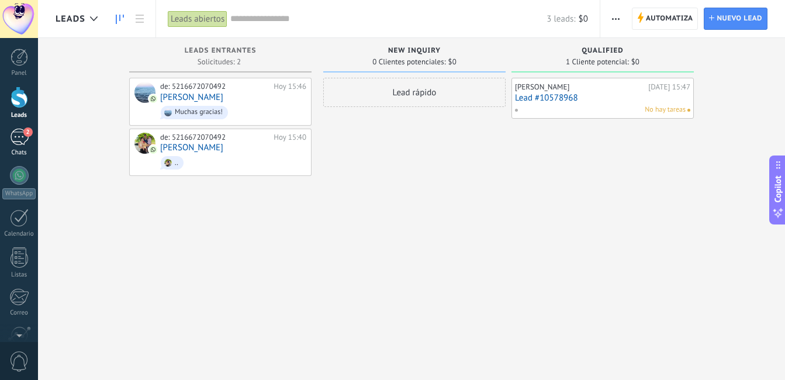
click at [15, 137] on div "2" at bounding box center [19, 137] width 19 height 17
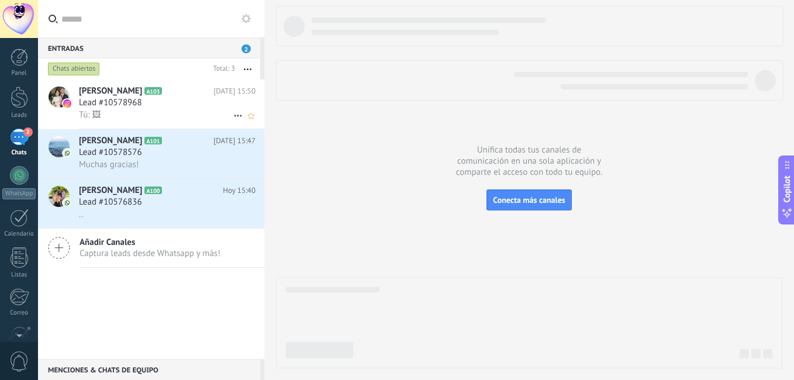
click at [158, 109] on div "Tú: 🖼" at bounding box center [167, 115] width 177 height 12
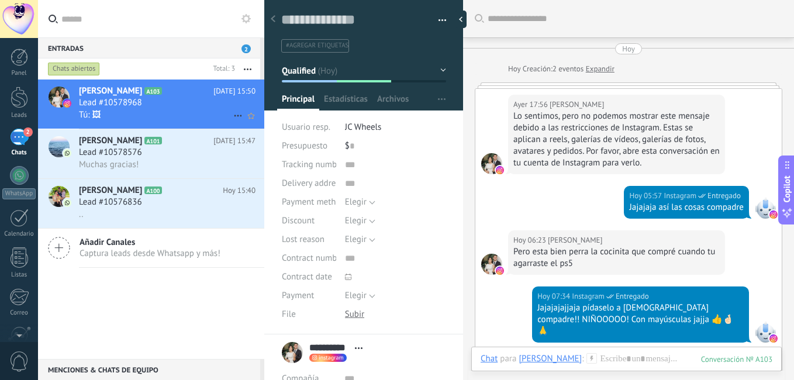
scroll to position [419, 0]
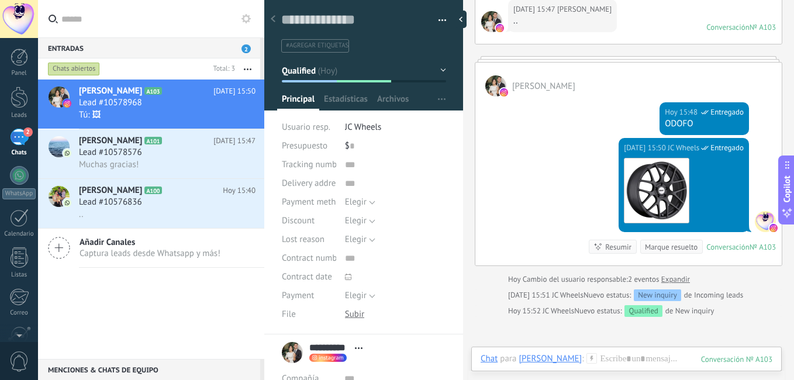
click at [440, 70] on button "Qualified" at bounding box center [364, 70] width 164 height 21
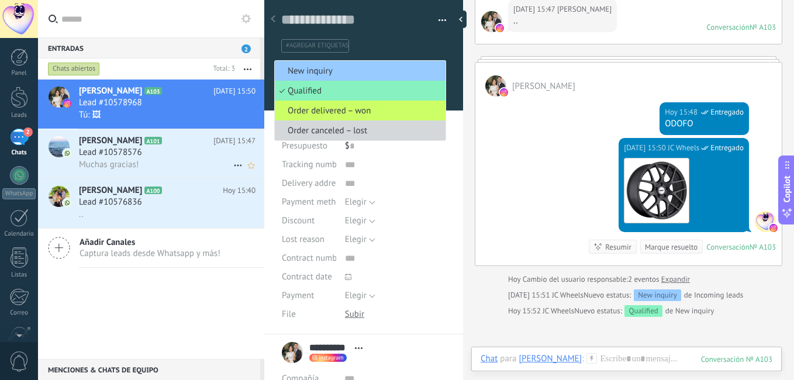
click at [157, 147] on div "Lead #10578576" at bounding box center [167, 153] width 177 height 12
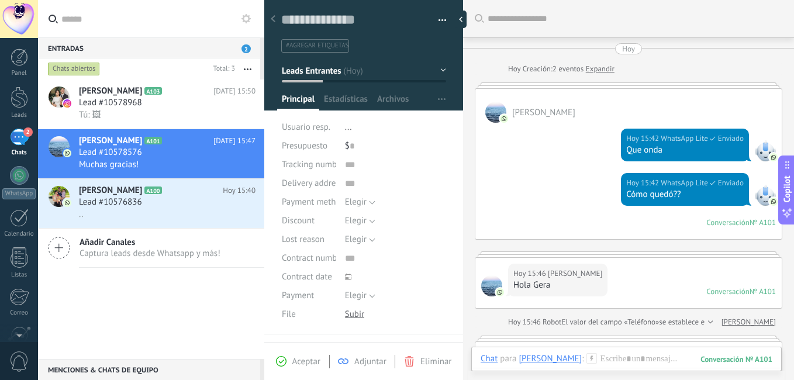
scroll to position [347, 0]
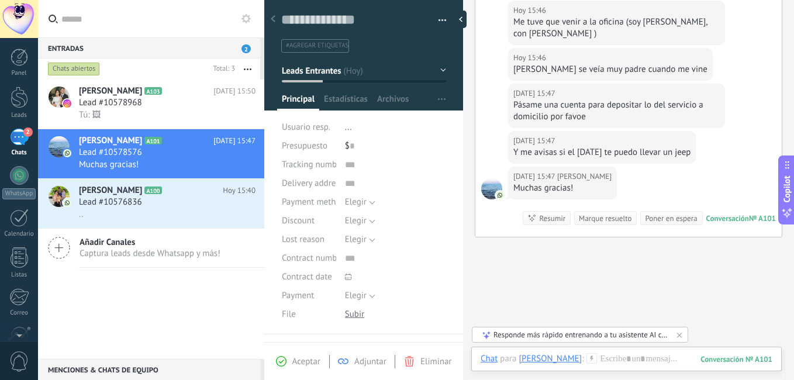
click at [438, 69] on button "Leads Entrantes" at bounding box center [364, 70] width 164 height 21
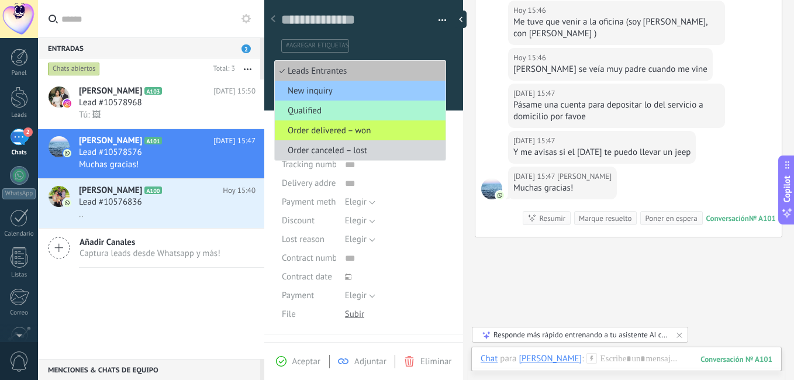
click at [357, 111] on span "Qualified" at bounding box center [358, 110] width 167 height 11
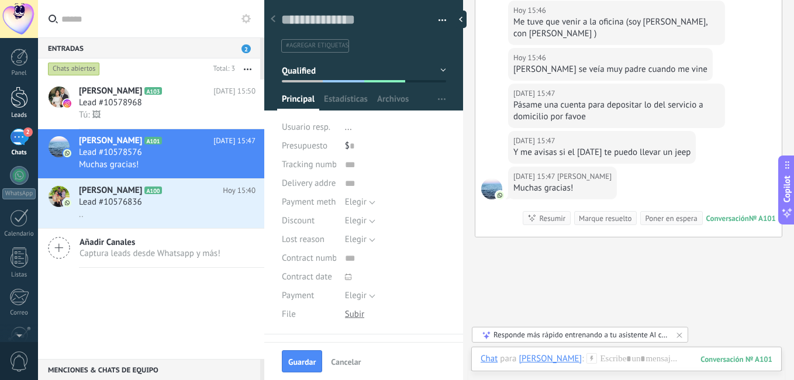
click at [20, 98] on div at bounding box center [20, 98] width 18 height 22
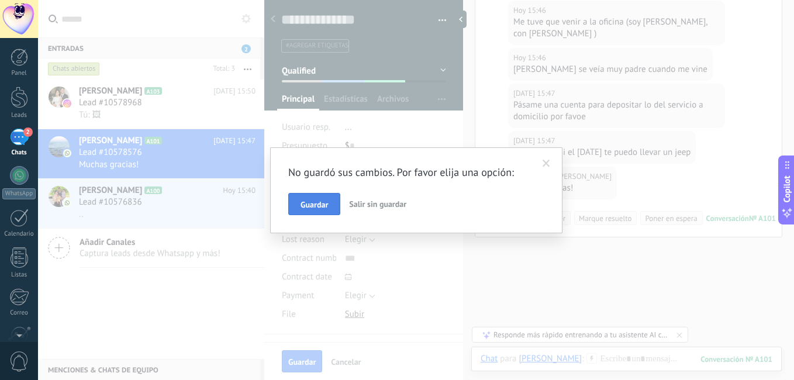
click at [319, 205] on span "Guardar" at bounding box center [314, 205] width 27 height 8
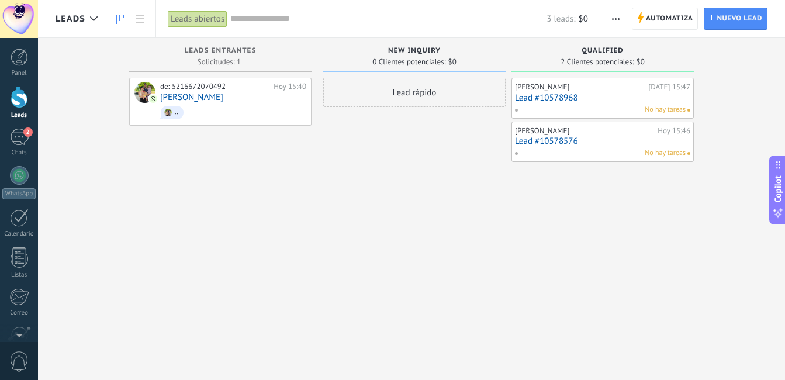
click at [538, 141] on link "Lead #10578576" at bounding box center [602, 141] width 175 height 10
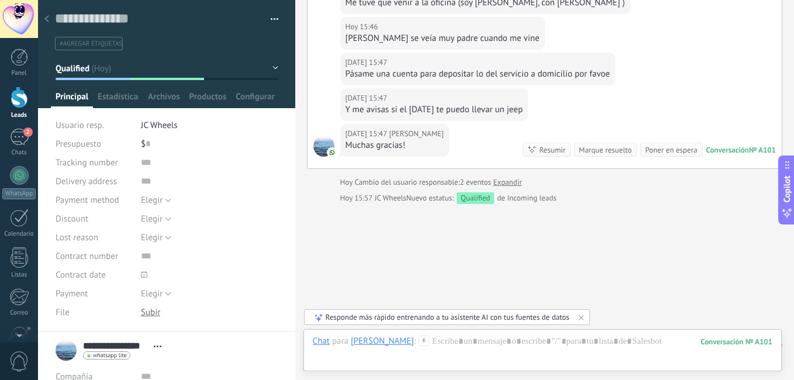
scroll to position [340, 0]
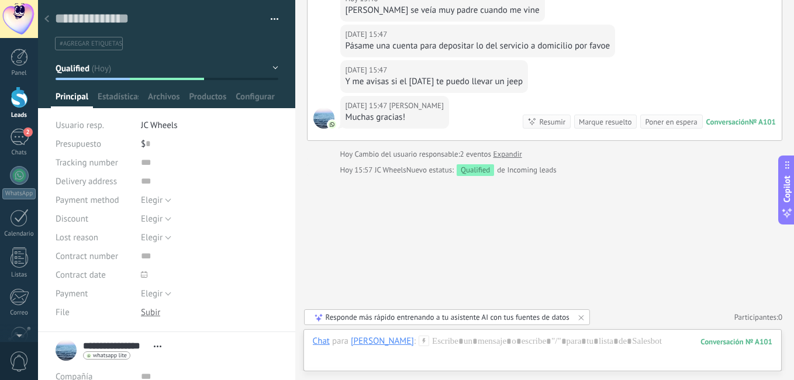
drag, startPoint x: 25, startPoint y: 136, endPoint x: 20, endPoint y: 102, distance: 34.8
click at [25, 136] on div "2" at bounding box center [19, 137] width 19 height 17
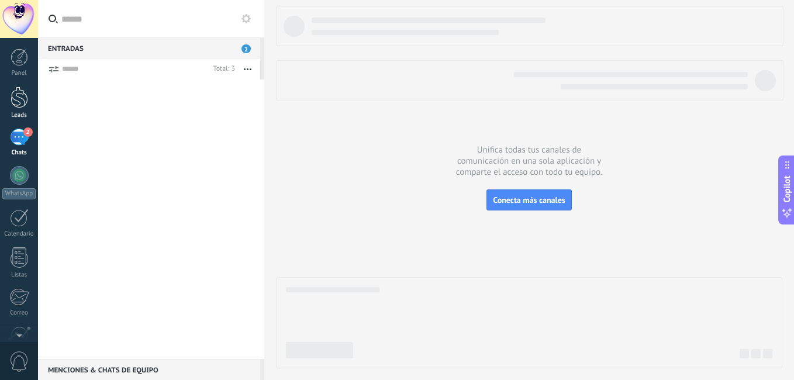
click at [15, 99] on div at bounding box center [20, 98] width 18 height 22
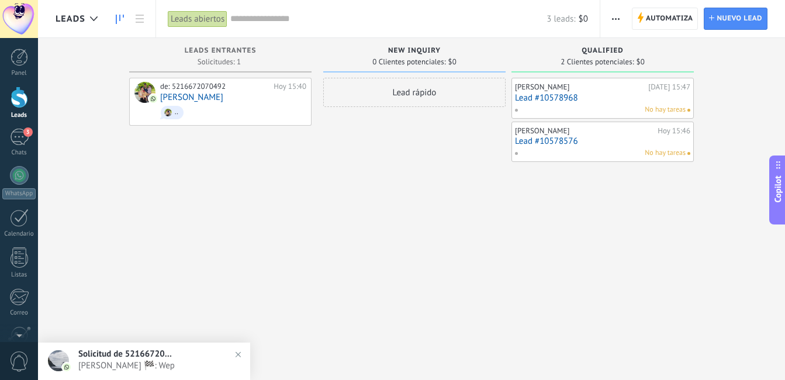
click at [163, 362] on span "[PERSON_NAME] 🏁: Wep" at bounding box center [155, 365] width 155 height 11
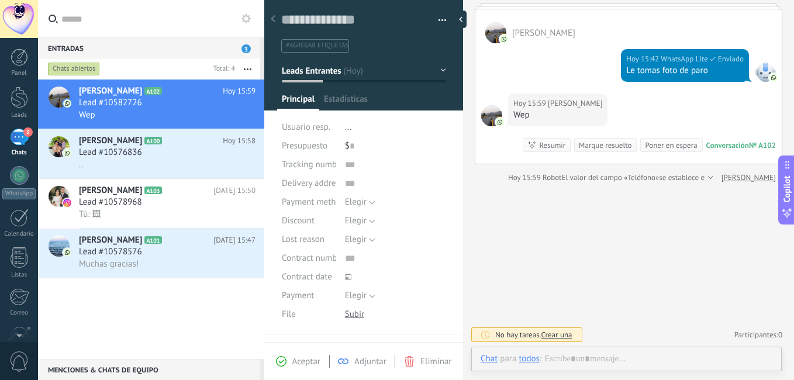
scroll to position [18, 0]
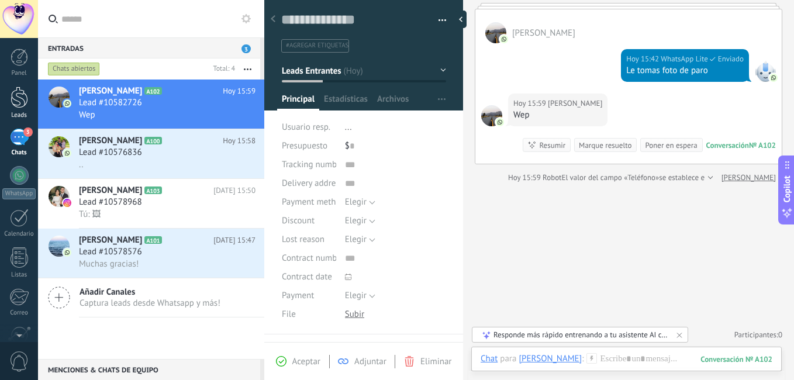
click at [22, 100] on div at bounding box center [20, 98] width 18 height 22
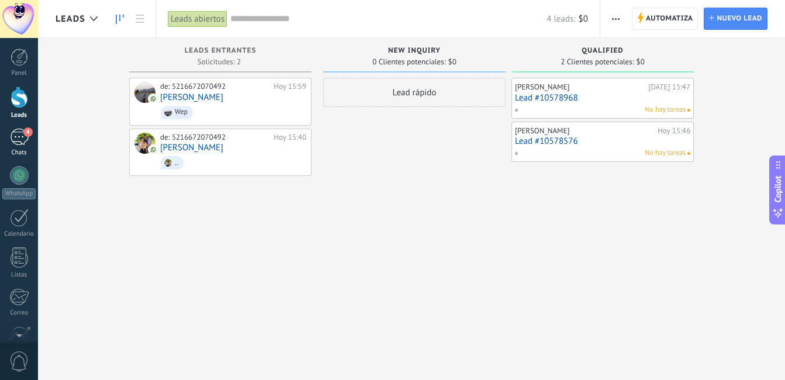
click at [20, 135] on div "4" at bounding box center [19, 137] width 19 height 17
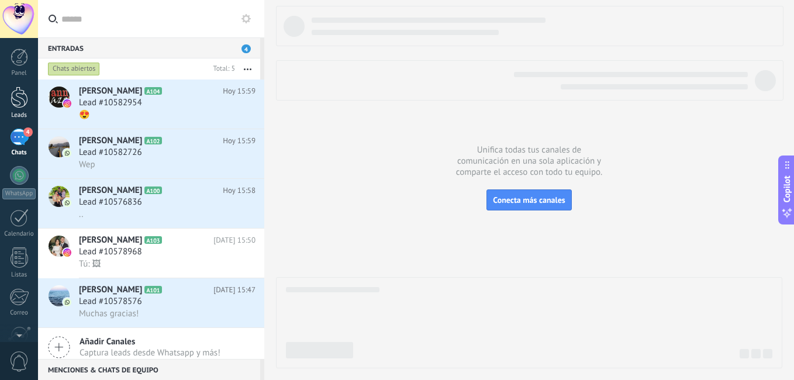
click at [30, 91] on link "Leads" at bounding box center [19, 103] width 38 height 33
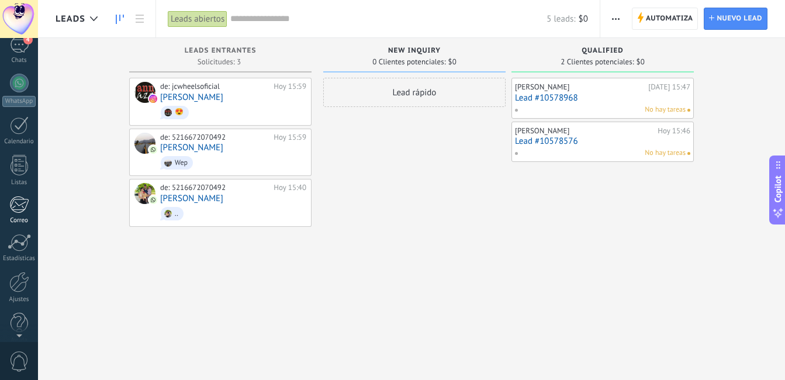
scroll to position [94, 0]
click at [24, 279] on div at bounding box center [19, 281] width 20 height 20
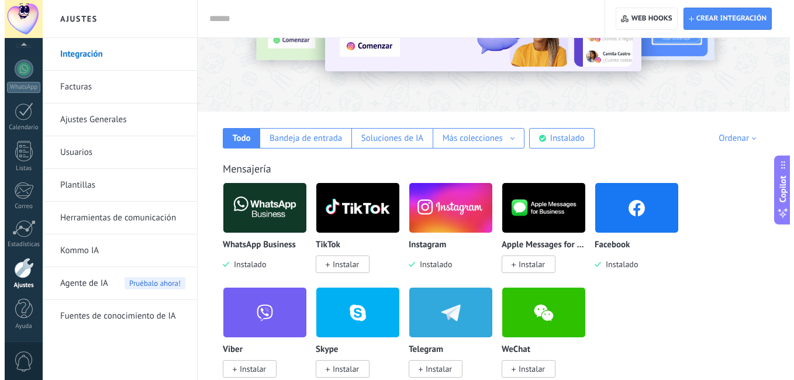
scroll to position [140, 0]
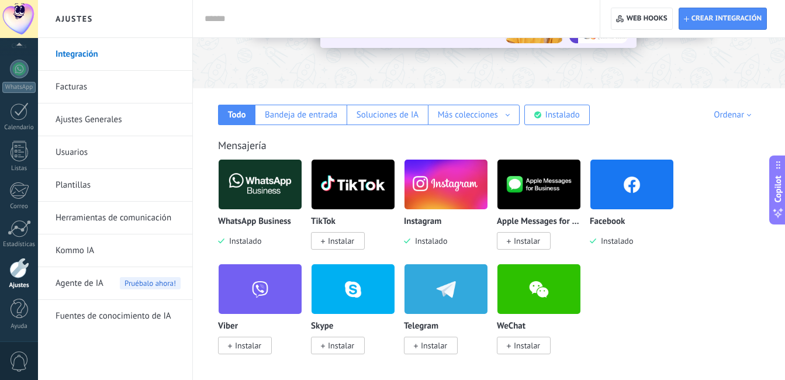
click at [440, 174] on img at bounding box center [446, 184] width 83 height 57
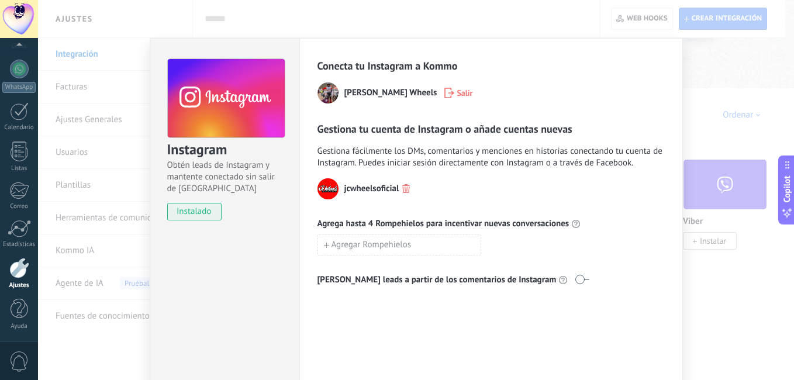
click at [575, 278] on span at bounding box center [582, 279] width 15 height 9
drag, startPoint x: 250, startPoint y: 253, endPoint x: 246, endPoint y: 248, distance: 6.7
click at [248, 250] on div "Instagram Obtén leads de Instagram y mantente conectado sin salir de Kommo inst…" at bounding box center [225, 212] width 150 height 348
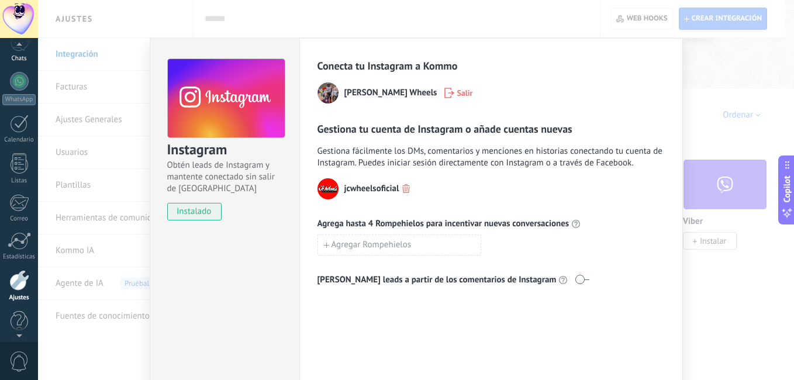
scroll to position [87, 0]
click at [7, 100] on link "WhatsApp" at bounding box center [19, 95] width 38 height 33
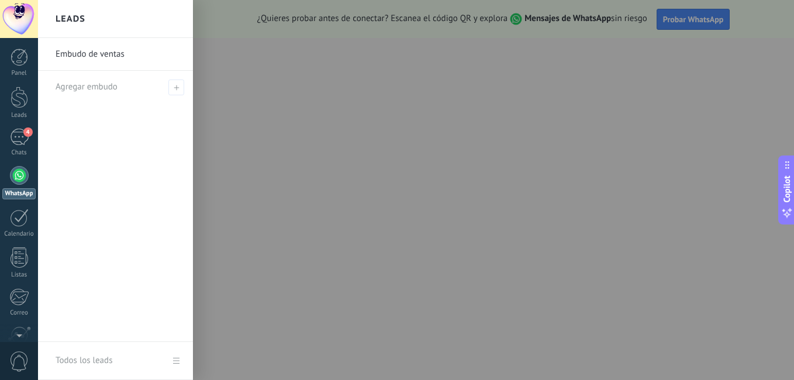
click at [7, 100] on link "Leads" at bounding box center [19, 103] width 38 height 33
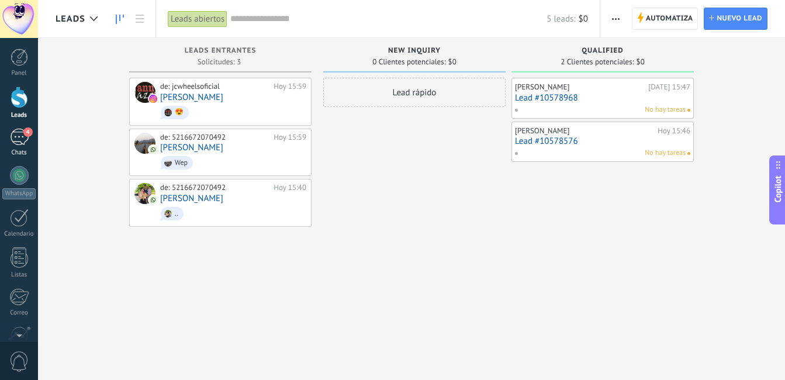
click at [19, 144] on div "4" at bounding box center [19, 137] width 19 height 17
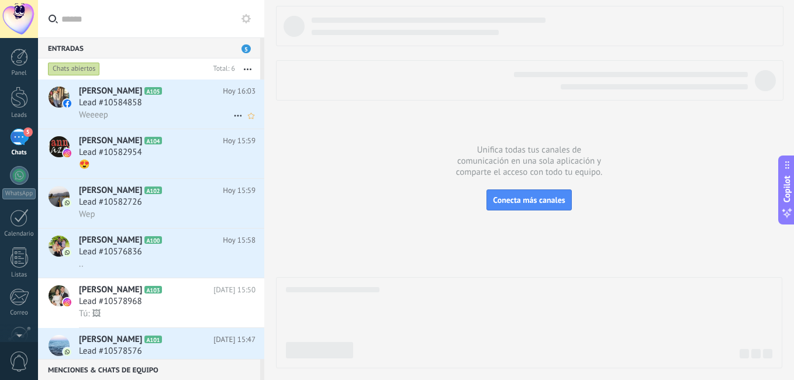
click at [133, 112] on div "Weeeep" at bounding box center [167, 115] width 177 height 12
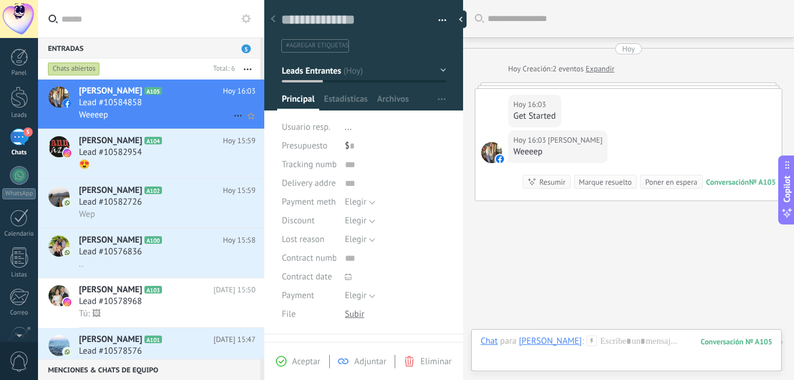
scroll to position [25, 0]
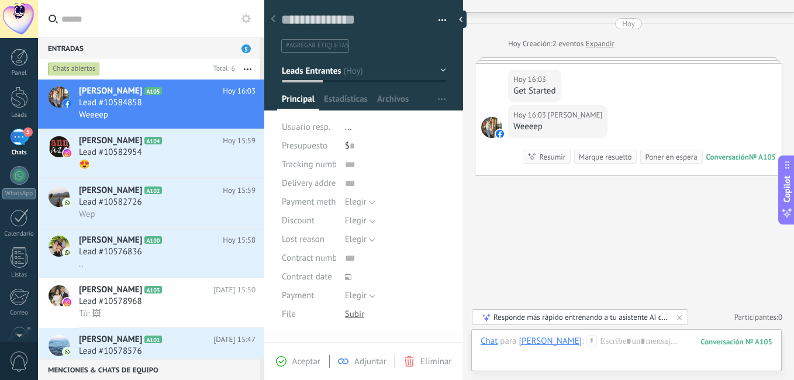
click at [555, 204] on div "Buscar Carga más [DATE] [DATE] Creación: 2 eventos Expandir [DATE] 16:03 [PERSO…" at bounding box center [628, 177] width 331 height 405
click at [90, 194] on span "[PERSON_NAME]" at bounding box center [110, 191] width 63 height 12
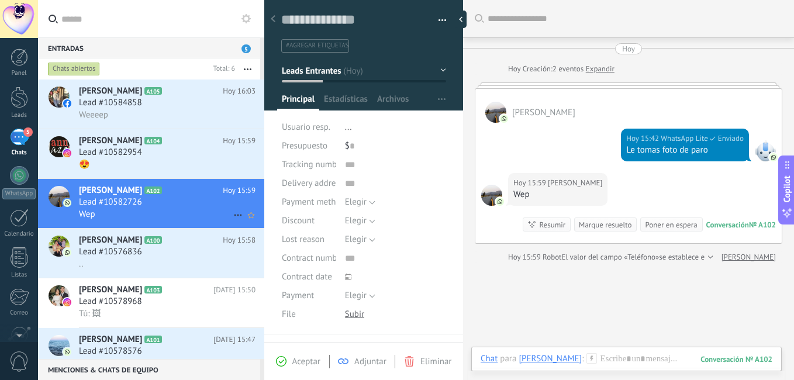
scroll to position [18, 0]
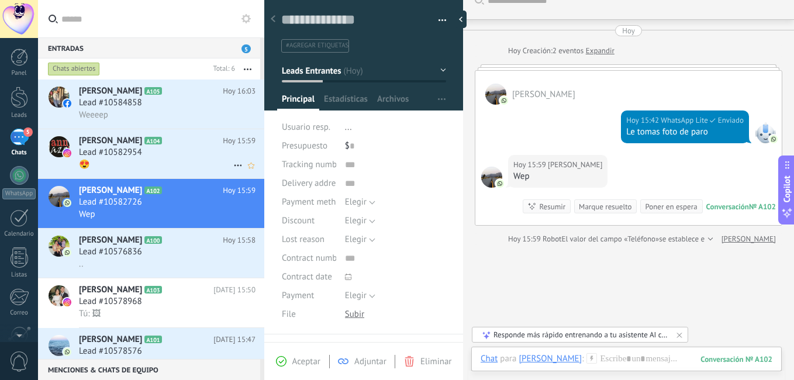
click at [146, 164] on div "😍" at bounding box center [167, 164] width 177 height 12
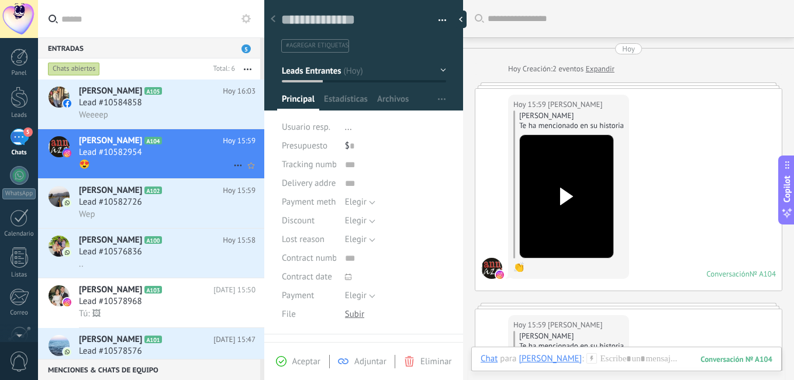
scroll to position [230, 0]
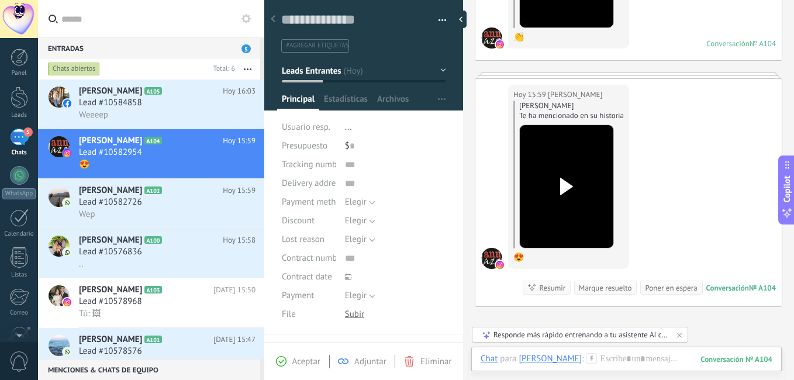
click at [551, 178] on div at bounding box center [566, 187] width 65 height 86
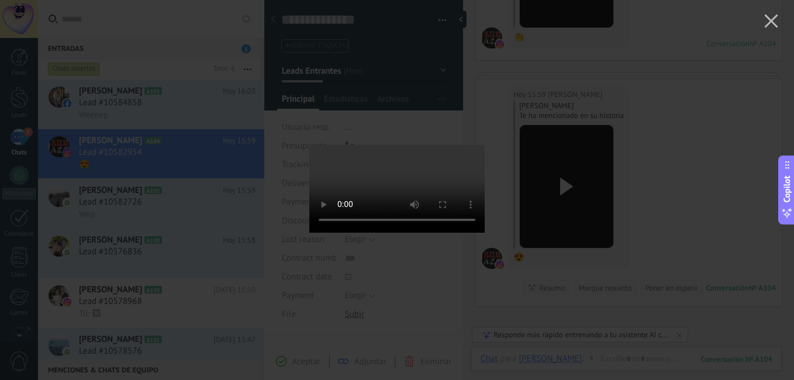
click at [668, 131] on div at bounding box center [397, 190] width 794 height 380
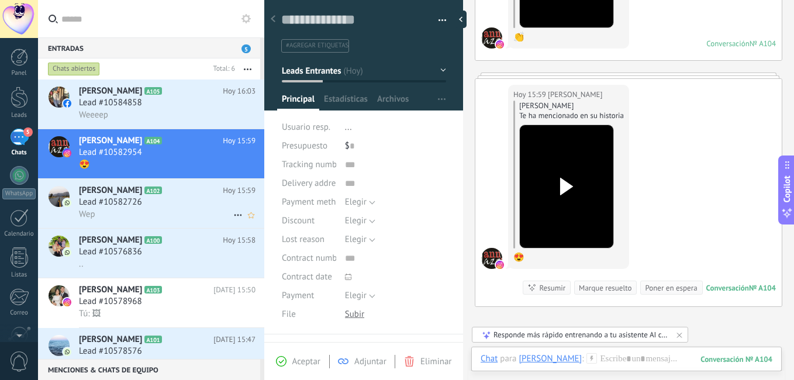
click at [107, 195] on span "[PERSON_NAME]" at bounding box center [110, 191] width 63 height 12
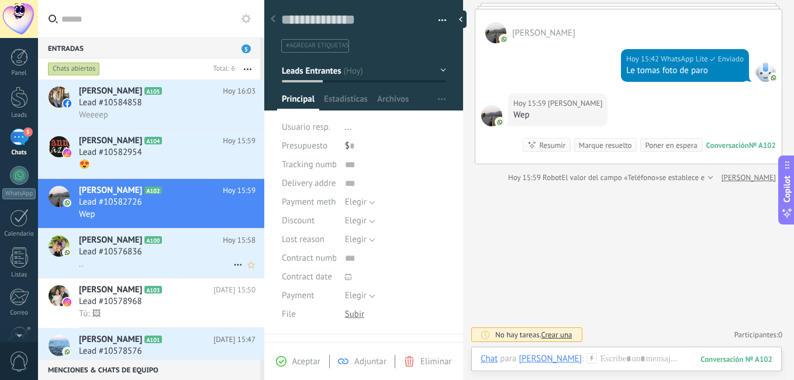
scroll to position [80, 0]
drag, startPoint x: 112, startPoint y: 243, endPoint x: 96, endPoint y: 105, distance: 138.4
click at [96, 105] on span "Lead #10584858" at bounding box center [110, 103] width 63 height 12
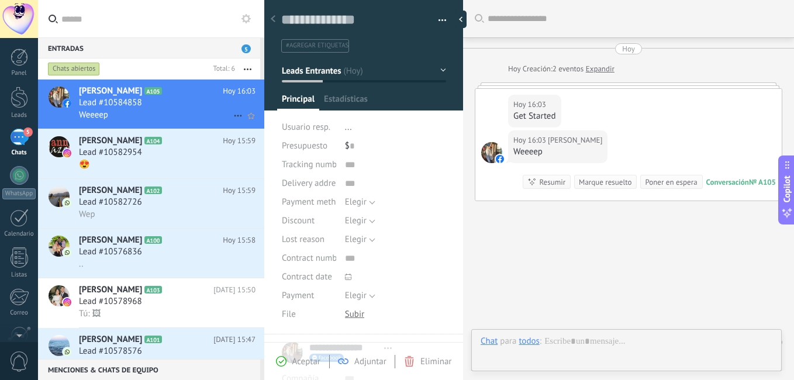
scroll to position [25, 0]
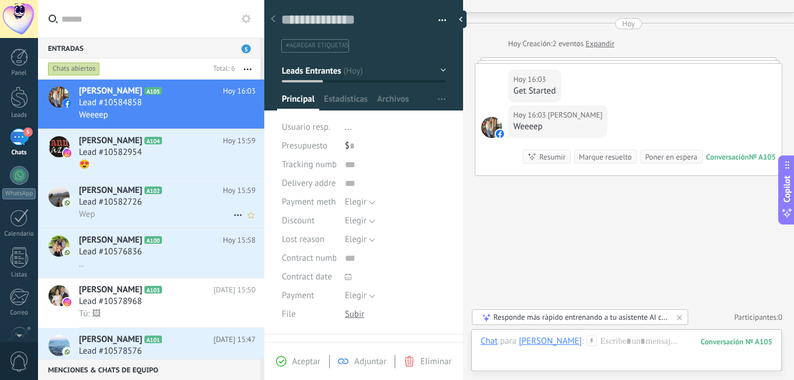
click at [104, 195] on span "[PERSON_NAME]" at bounding box center [110, 191] width 63 height 12
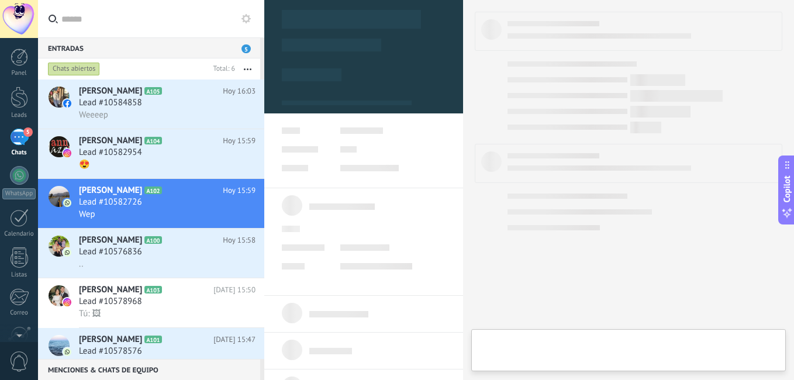
type textarea "**********"
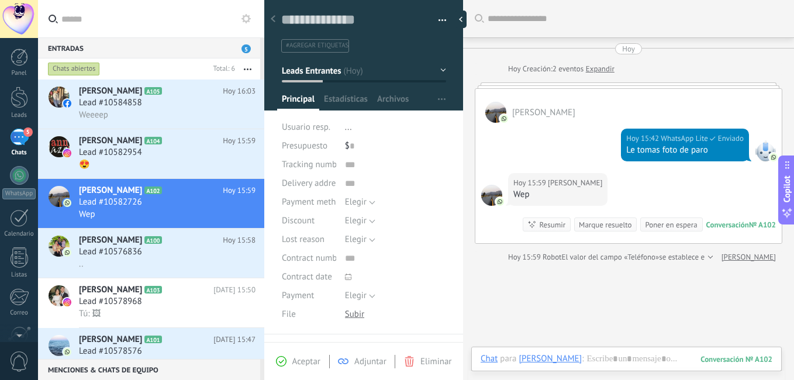
scroll to position [80, 0]
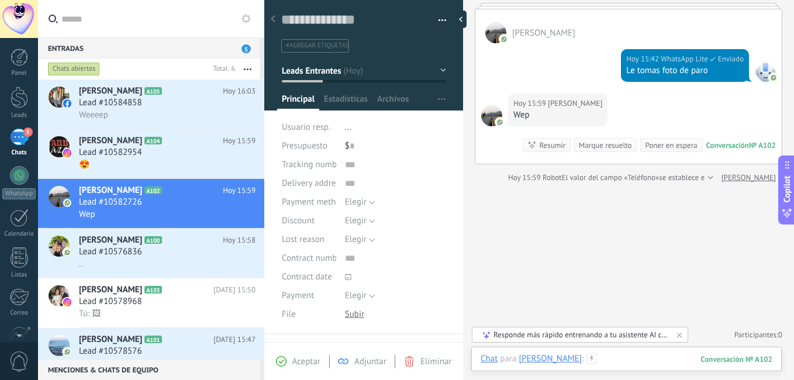
click at [594, 361] on div at bounding box center [627, 370] width 292 height 35
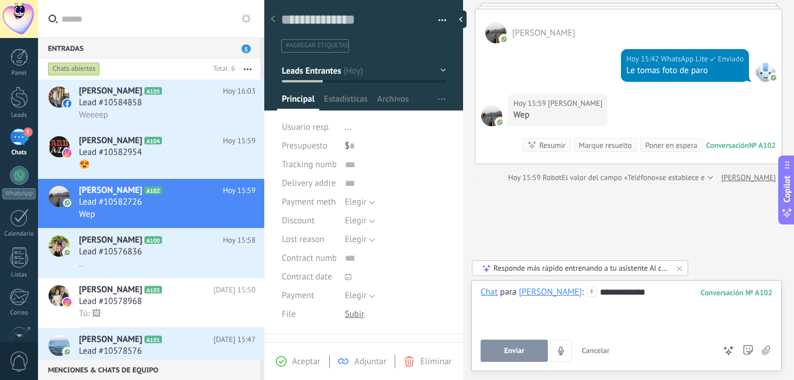
click at [521, 354] on span "Enviar" at bounding box center [514, 351] width 20 height 8
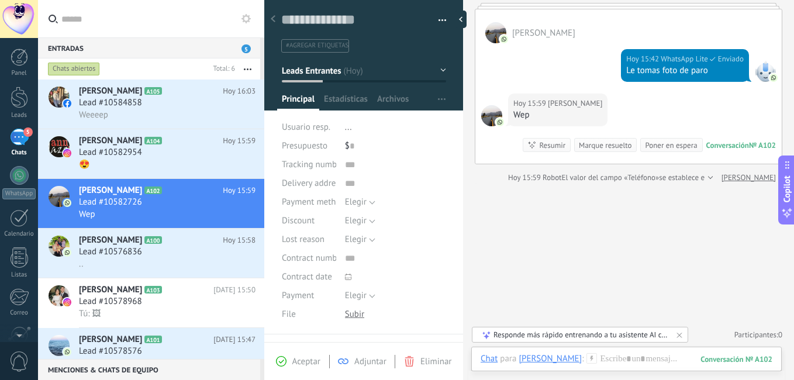
scroll to position [54, 0]
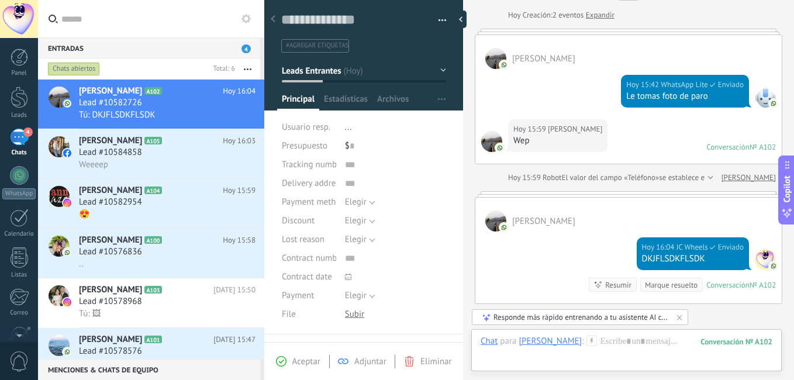
click at [440, 67] on button "Leads Entrantes" at bounding box center [364, 70] width 164 height 21
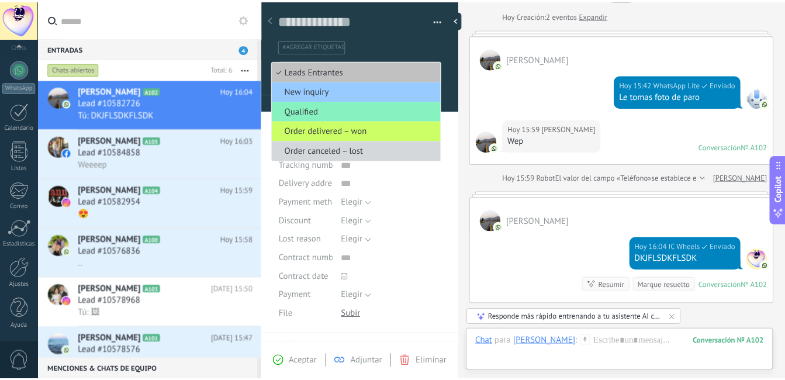
scroll to position [0, 0]
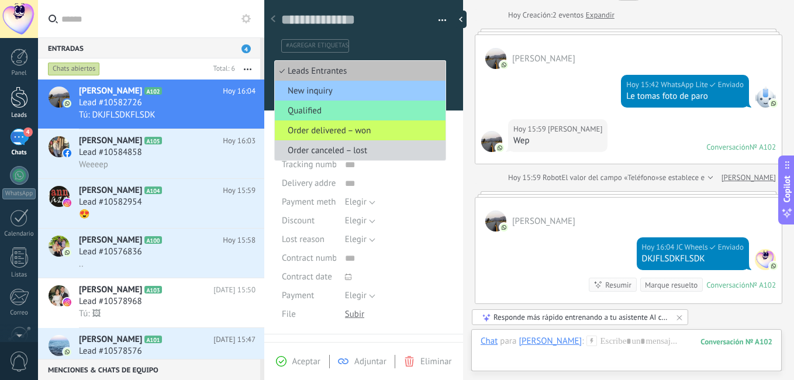
click at [18, 91] on div at bounding box center [20, 98] width 18 height 22
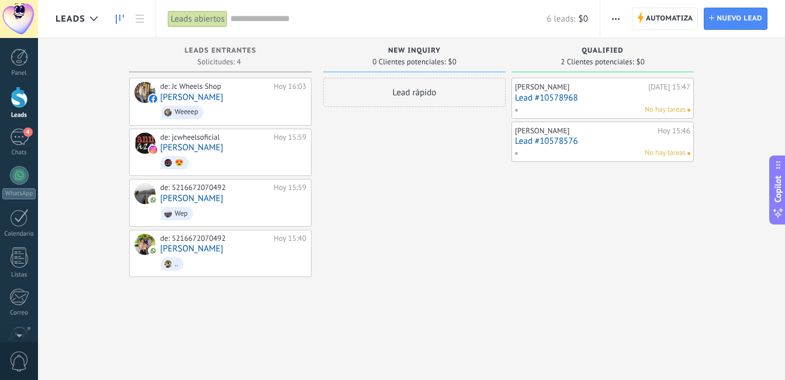
click at [616, 18] on use "button" at bounding box center [616, 19] width 8 height 2
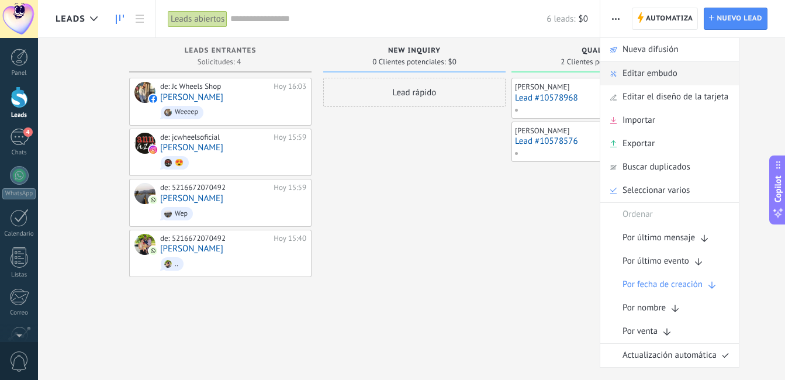
click at [654, 75] on span "Editar embudo" at bounding box center [650, 73] width 55 height 23
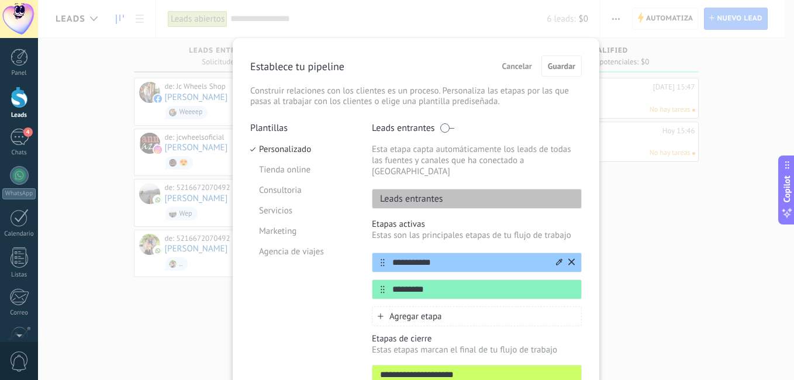
click at [556, 258] on icon at bounding box center [559, 261] width 6 height 6
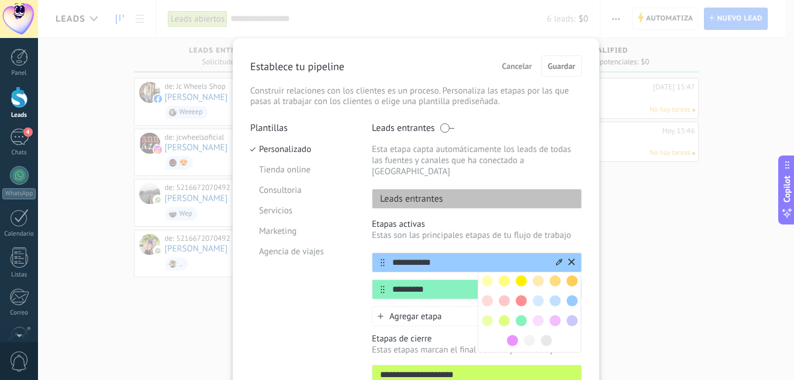
click at [652, 248] on div "**********" at bounding box center [416, 190] width 756 height 380
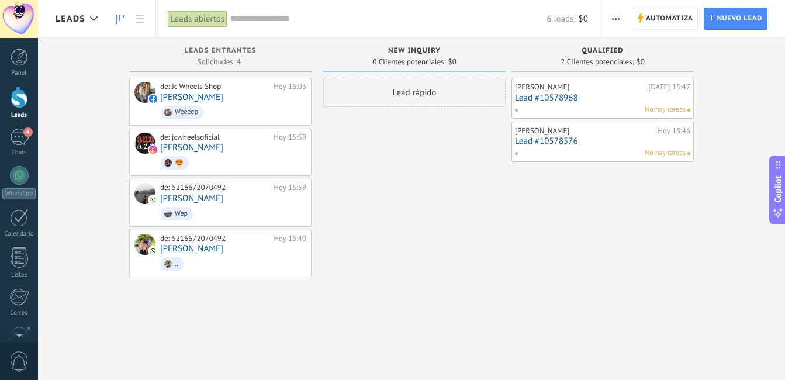
click at [612, 14] on span "button" at bounding box center [616, 19] width 8 height 22
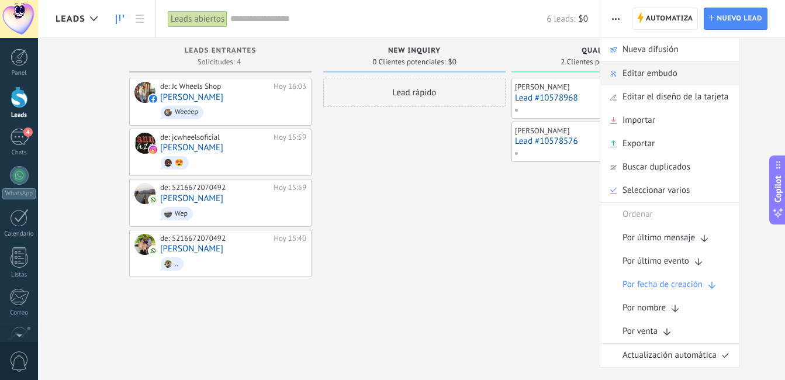
click at [640, 71] on span "Editar embudo" at bounding box center [650, 73] width 55 height 23
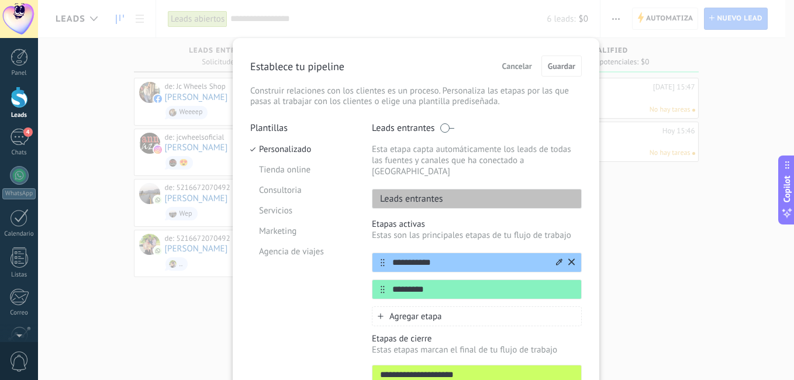
click at [381, 259] on icon at bounding box center [383, 263] width 4 height 8
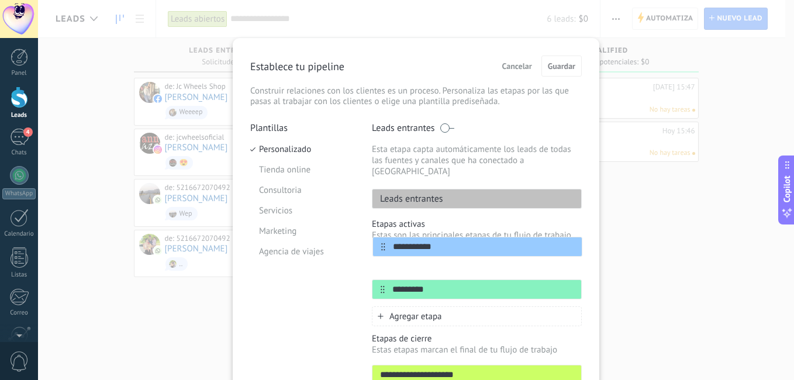
click at [383, 254] on div "**********" at bounding box center [477, 276] width 210 height 47
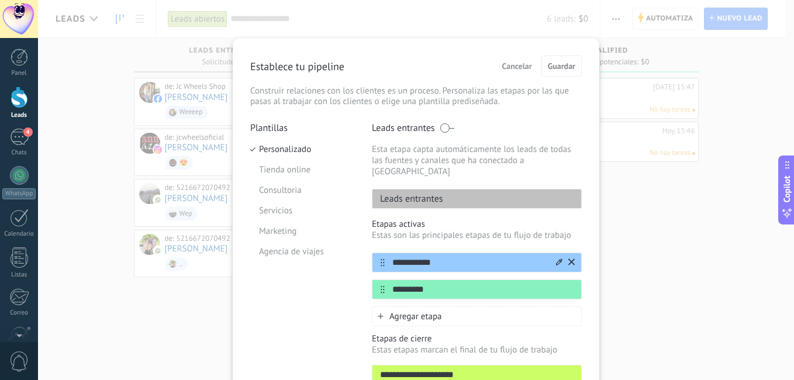
click at [427, 257] on input "**********" at bounding box center [470, 263] width 170 height 12
type input "*"
type input "**********"
click at [433, 284] on input "*********" at bounding box center [470, 290] width 170 height 12
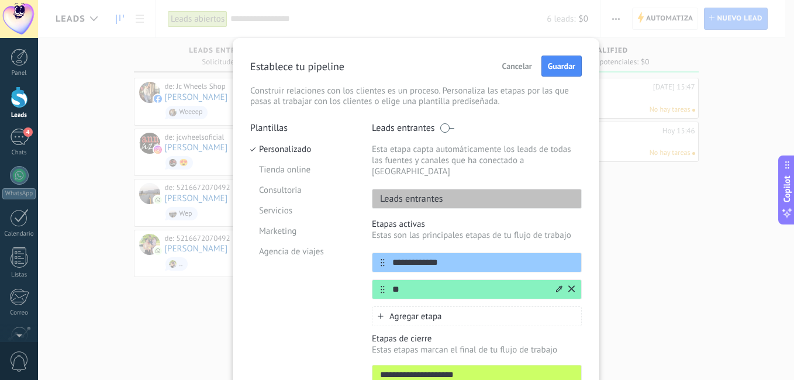
type input "*"
type input "**********"
click at [392, 311] on span "Agregar etapa" at bounding box center [415, 316] width 53 height 11
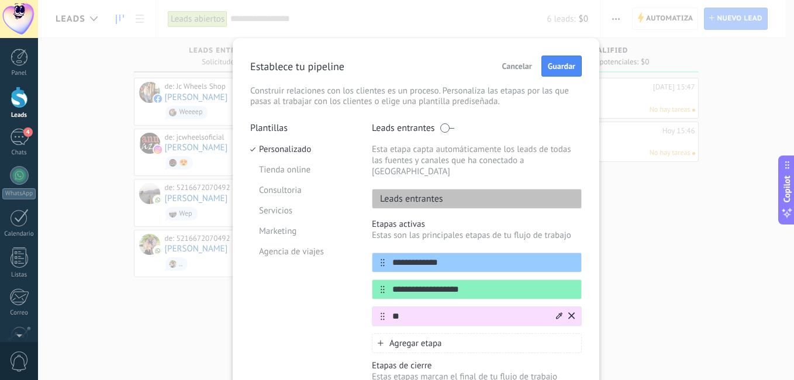
type input "*"
type input "**********"
click at [481, 284] on input "**********" at bounding box center [470, 290] width 170 height 12
type input "********"
click at [564, 66] on span "Guardar" at bounding box center [561, 66] width 27 height 8
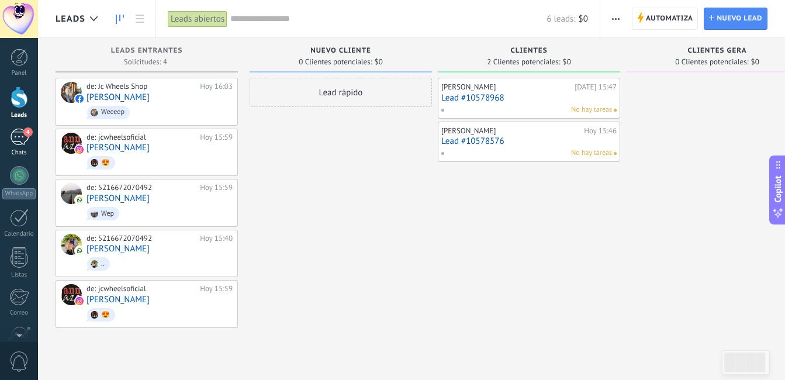
click at [20, 137] on div "4" at bounding box center [19, 137] width 19 height 17
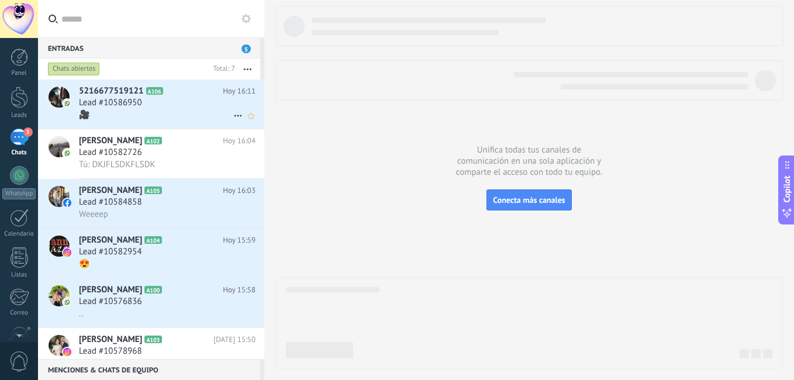
click at [162, 112] on div "🎥" at bounding box center [167, 115] width 177 height 12
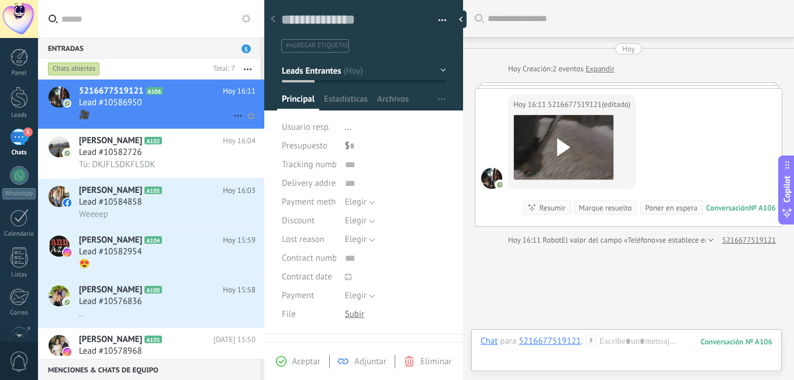
scroll to position [18, 0]
click at [545, 156] on div at bounding box center [563, 147] width 99 height 64
click at [277, 20] on div at bounding box center [273, 19] width 16 height 23
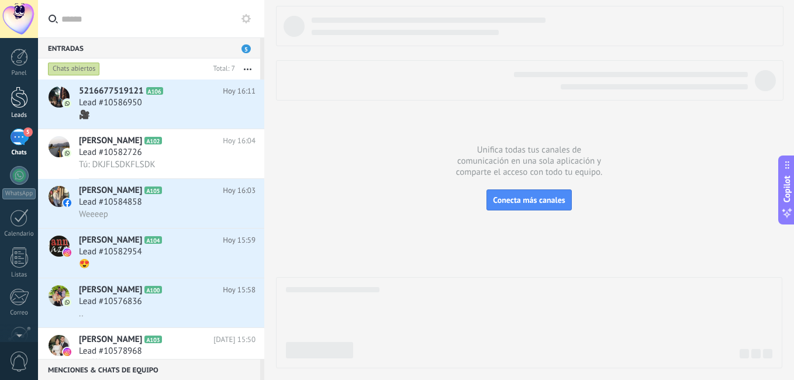
click at [19, 98] on div at bounding box center [20, 98] width 18 height 22
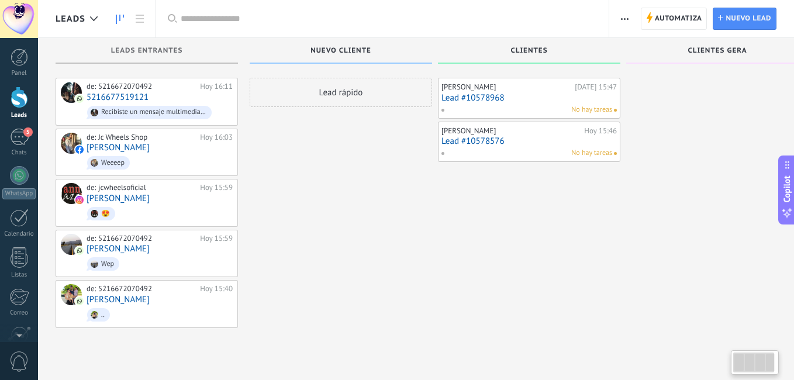
click at [19, 98] on div at bounding box center [20, 98] width 18 height 22
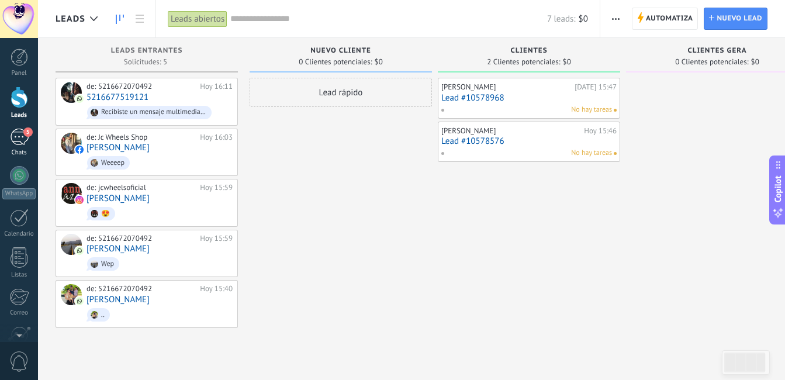
click at [19, 141] on div "5" at bounding box center [19, 137] width 19 height 17
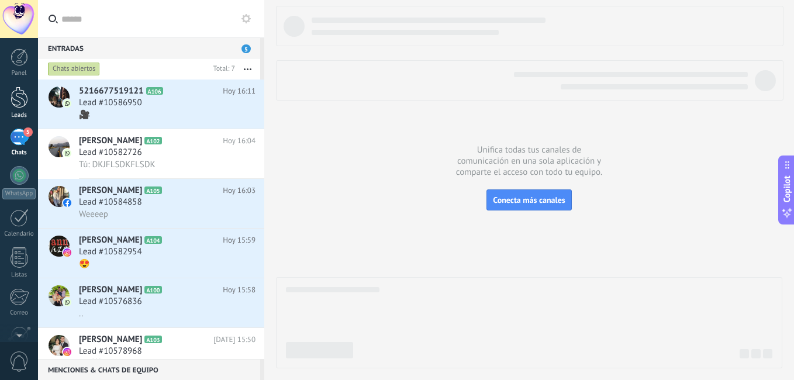
click at [22, 107] on div at bounding box center [20, 98] width 18 height 22
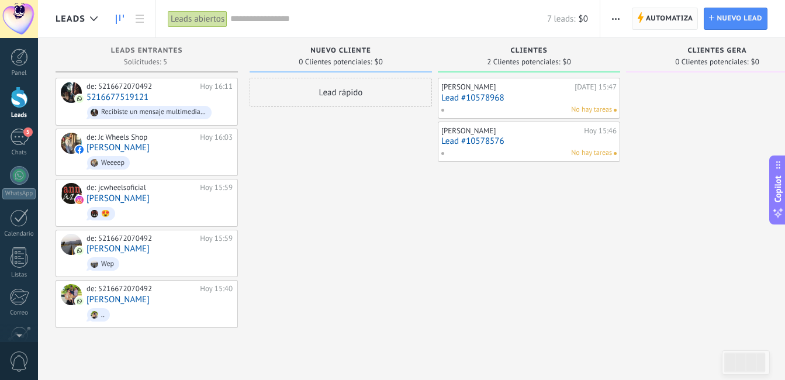
click at [650, 23] on span "Automatiza" at bounding box center [669, 18] width 47 height 21
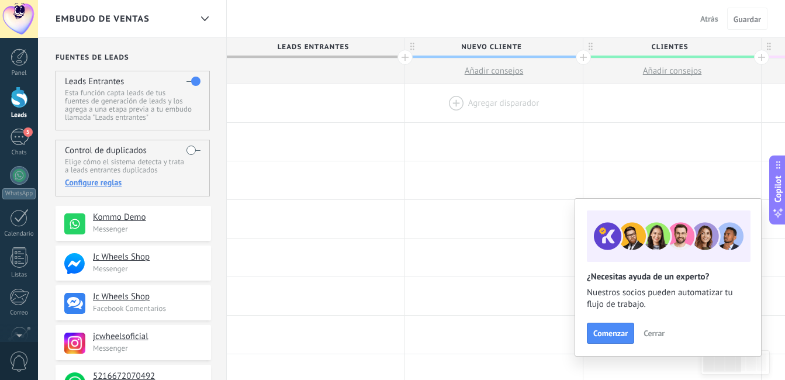
click at [487, 103] on div at bounding box center [494, 103] width 178 height 38
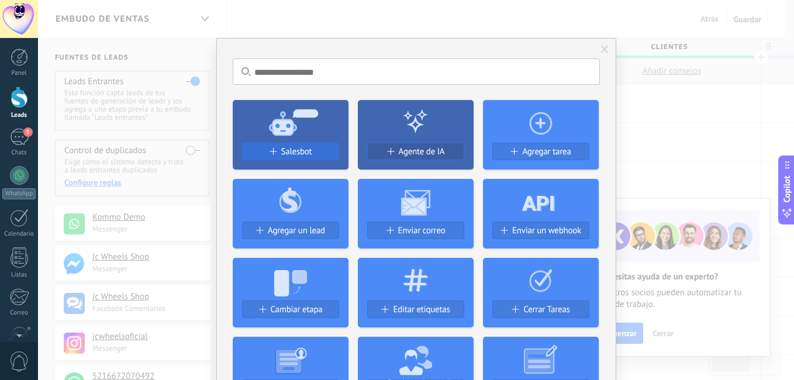
click at [285, 153] on span "Salesbot" at bounding box center [296, 152] width 31 height 10
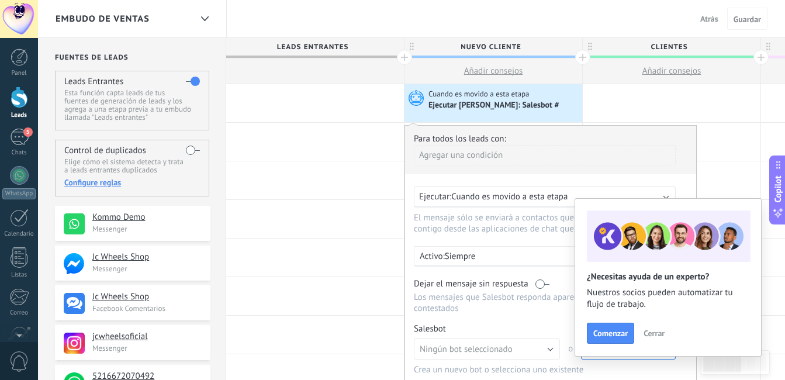
click at [658, 334] on span "Cerrar" at bounding box center [654, 333] width 21 height 8
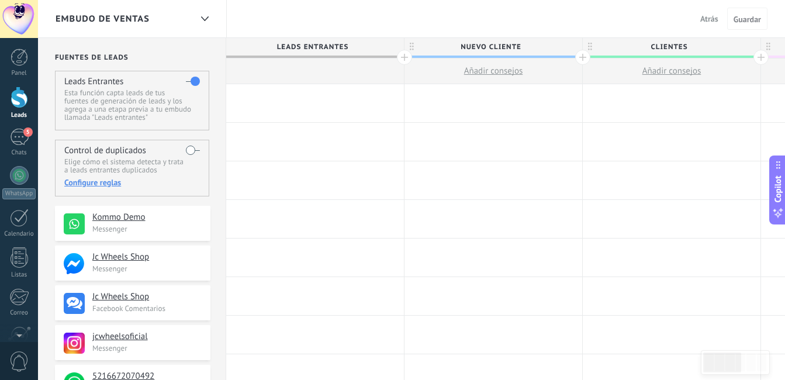
click at [475, 101] on div at bounding box center [494, 103] width 178 height 38
click at [479, 141] on div at bounding box center [494, 142] width 178 height 38
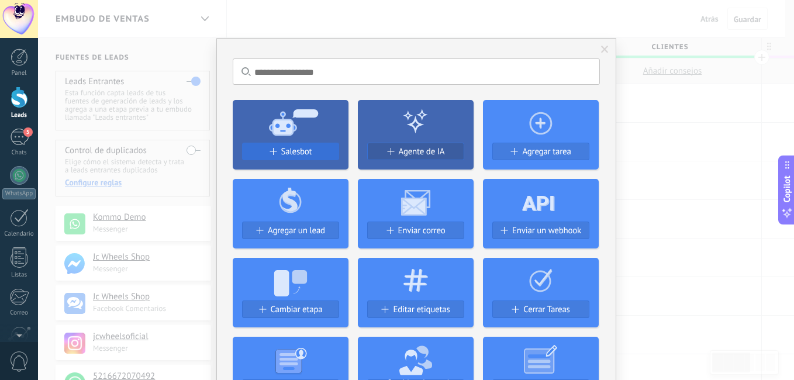
click at [321, 150] on div "Salesbot" at bounding box center [291, 152] width 96 height 10
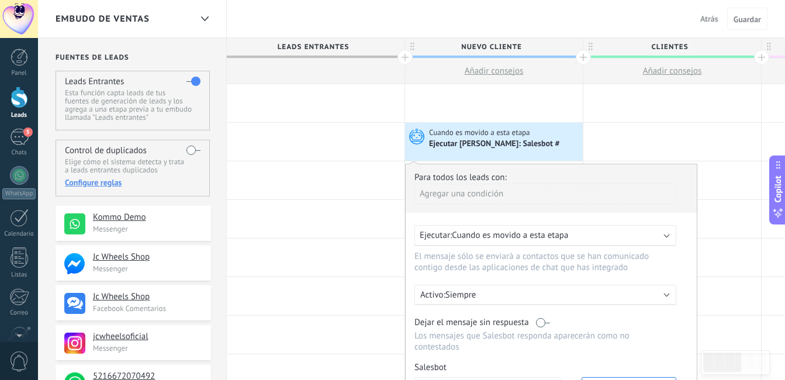
click at [506, 232] on span "Cuando es movido a esta etapa" at bounding box center [510, 235] width 116 height 11
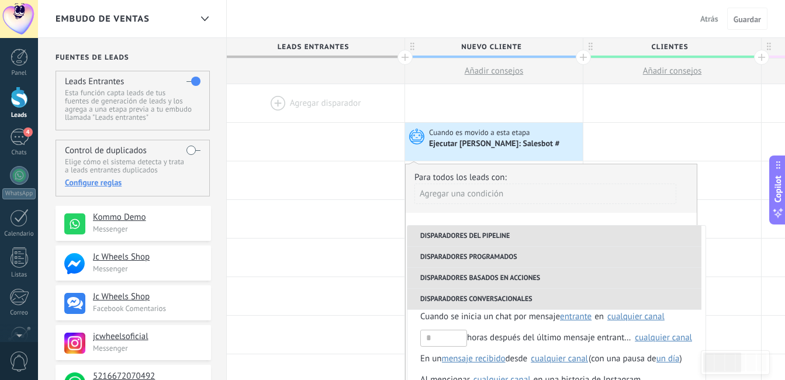
click at [707, 14] on span "Atrás" at bounding box center [709, 18] width 18 height 11
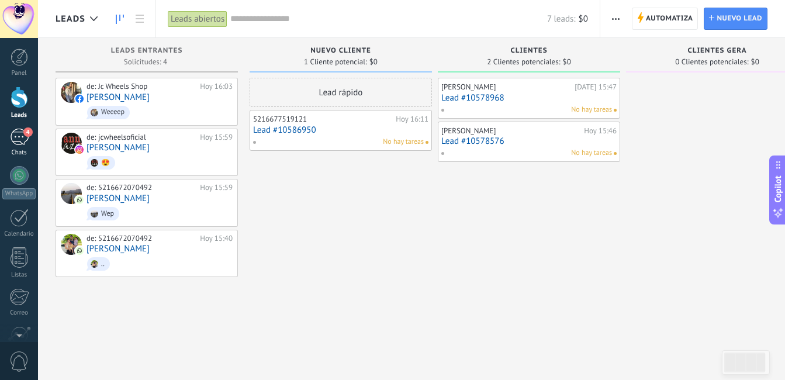
click at [22, 136] on div "4" at bounding box center [19, 137] width 19 height 17
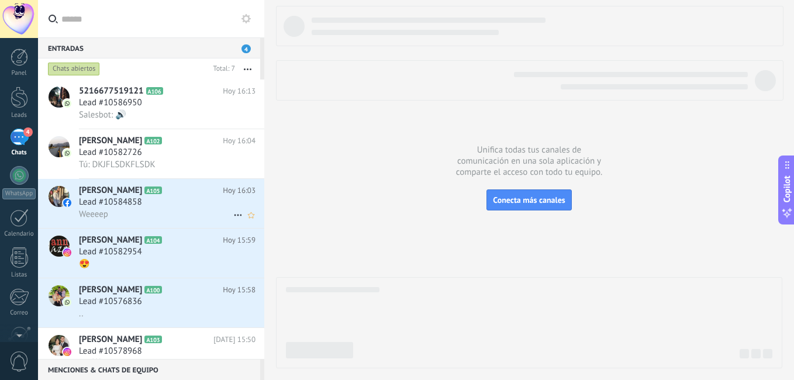
click at [164, 206] on div "Lead #10584858" at bounding box center [167, 202] width 177 height 12
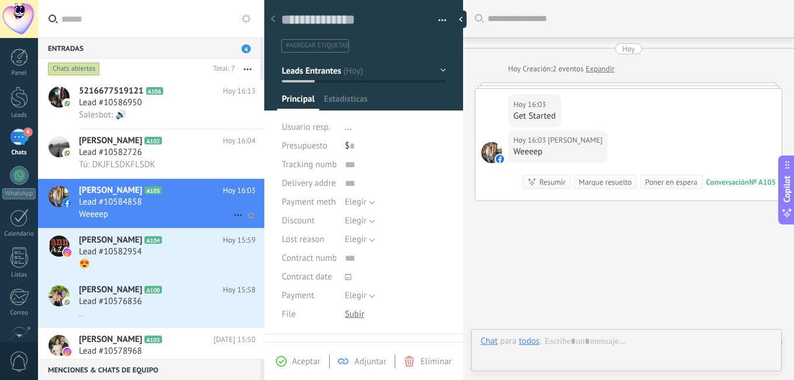
scroll to position [25, 0]
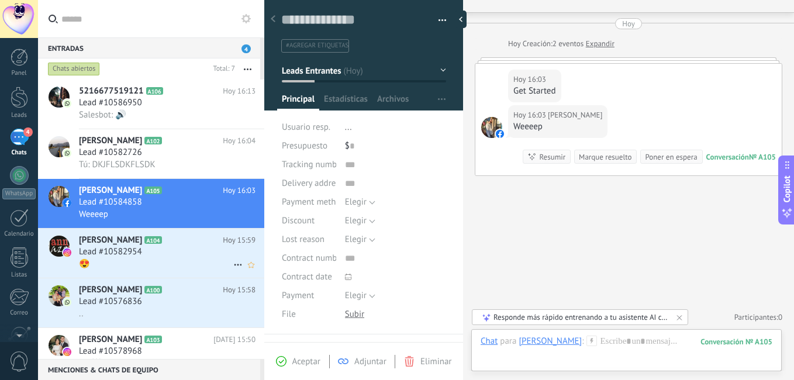
click at [152, 248] on div "Lead #10582954" at bounding box center [167, 252] width 177 height 12
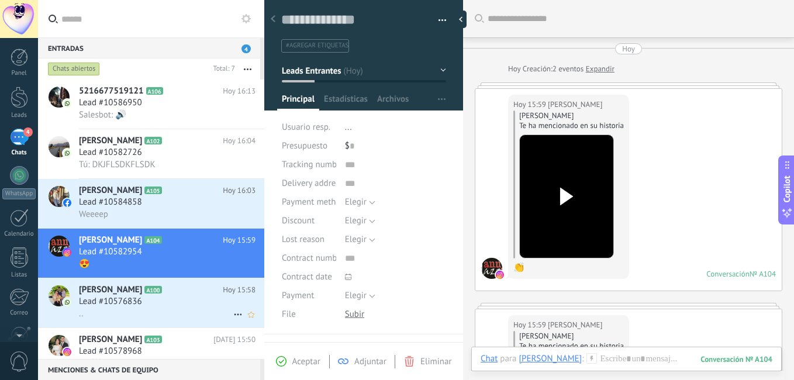
scroll to position [230, 0]
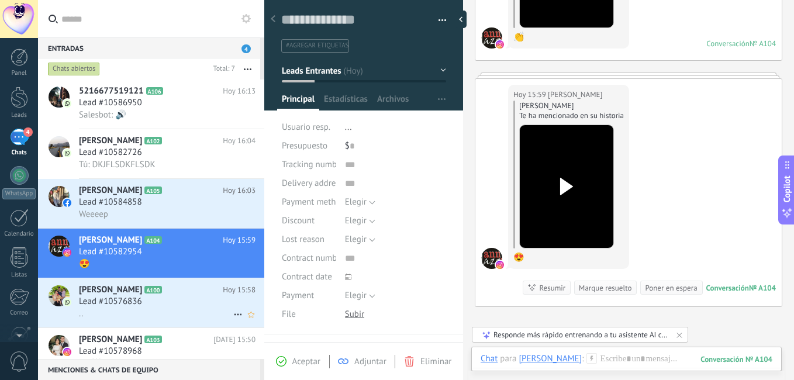
click at [143, 319] on div ".." at bounding box center [167, 314] width 177 height 12
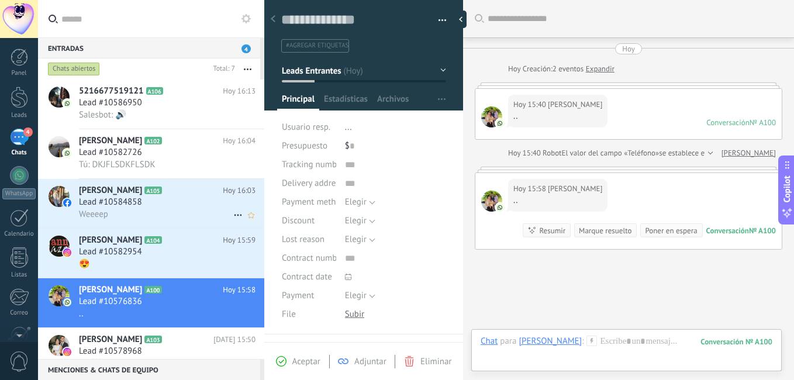
scroll to position [74, 0]
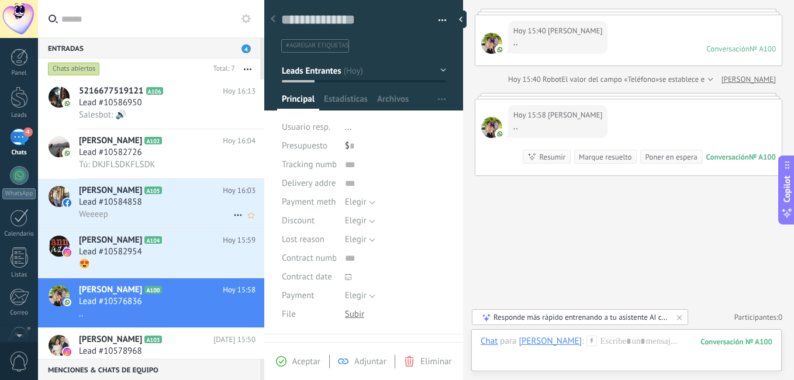
click at [178, 204] on div "Lead #10584858" at bounding box center [167, 202] width 177 height 12
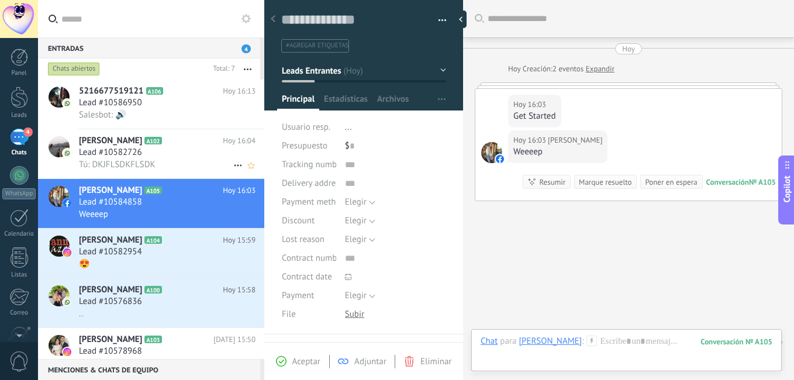
scroll to position [18, 0]
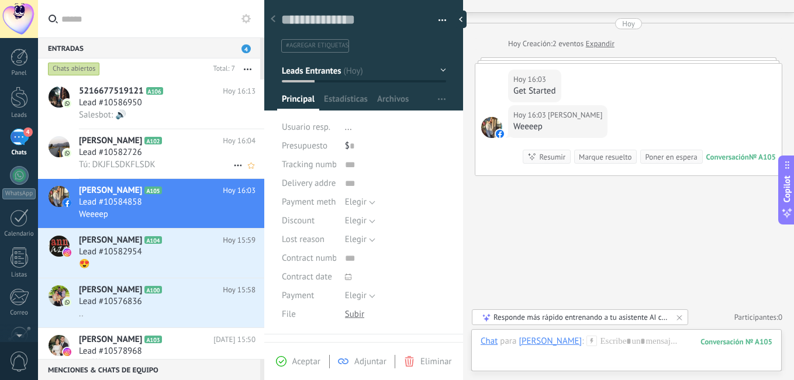
click at [183, 151] on div "Lead #10582726" at bounding box center [167, 153] width 177 height 12
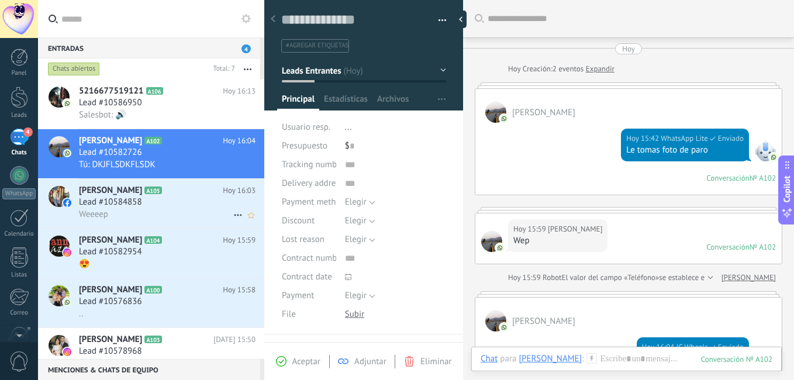
scroll to position [158, 0]
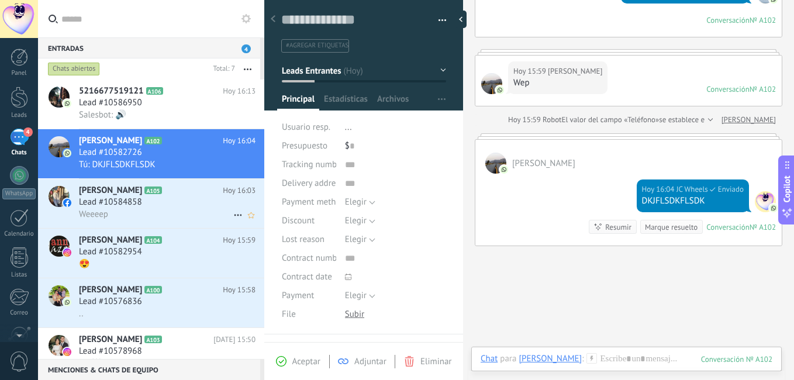
click at [182, 200] on div "Lead #10584858" at bounding box center [167, 202] width 177 height 12
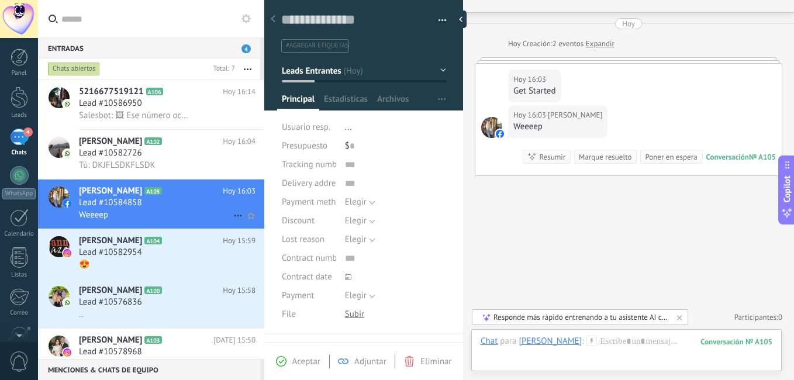
scroll to position [106, 0]
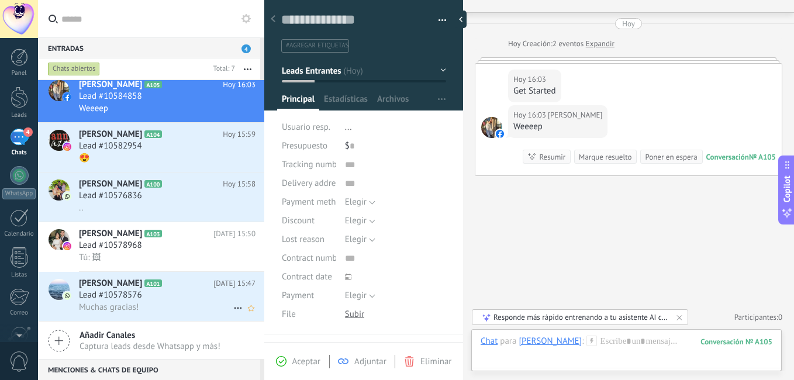
click at [176, 303] on div "Muchas gracias!" at bounding box center [167, 307] width 177 height 12
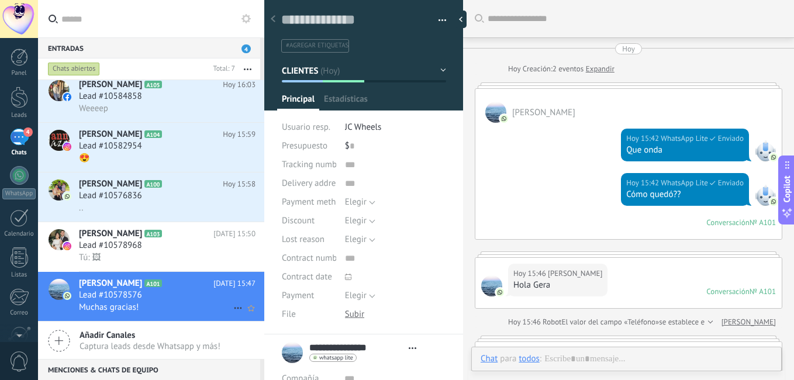
type textarea "**********"
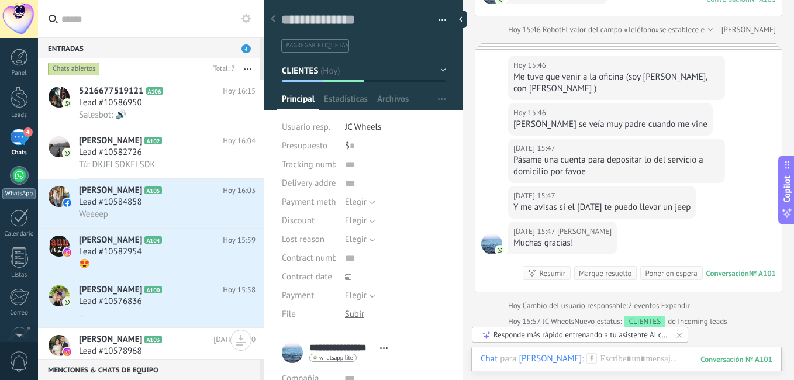
click at [21, 173] on div at bounding box center [19, 175] width 19 height 19
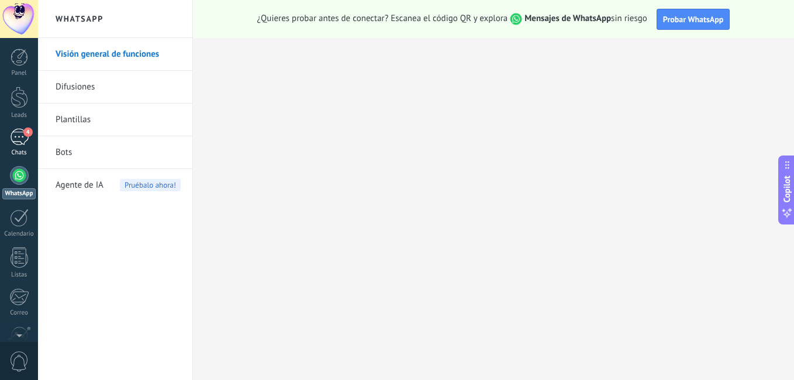
click at [19, 139] on div "4" at bounding box center [19, 137] width 19 height 17
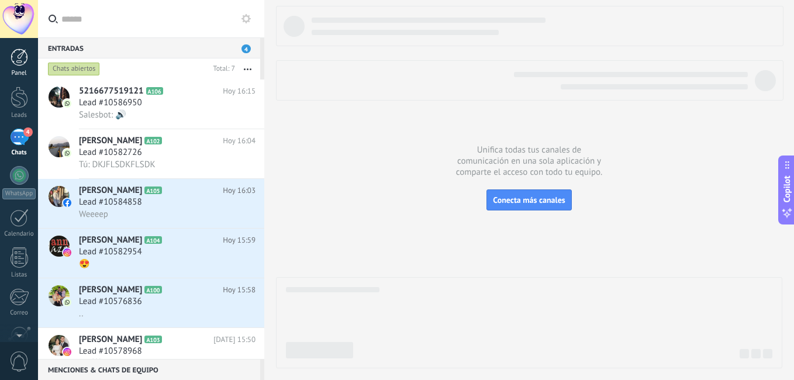
click at [20, 58] on div at bounding box center [20, 58] width 18 height 18
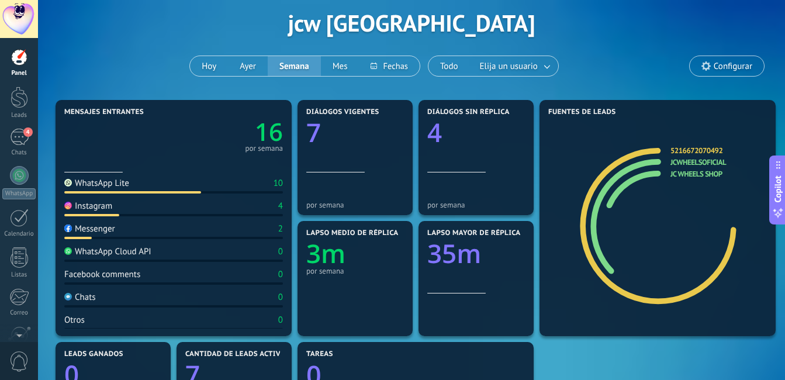
scroll to position [58, 0]
